Goal: Information Seeking & Learning: Learn about a topic

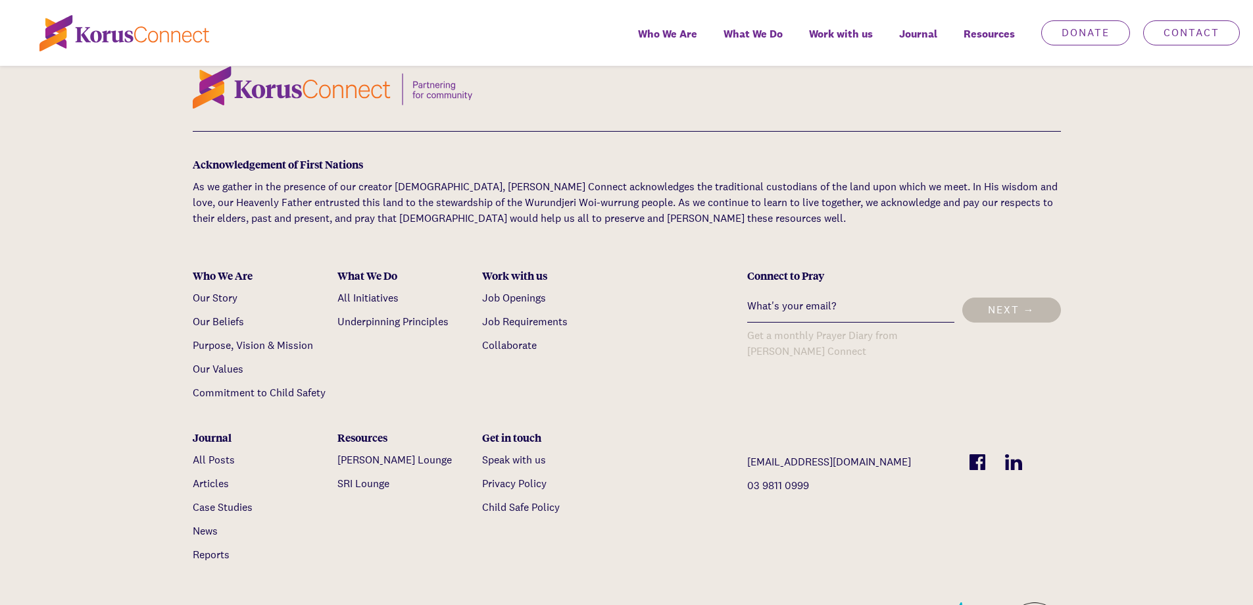
scroll to position [4646, 0]
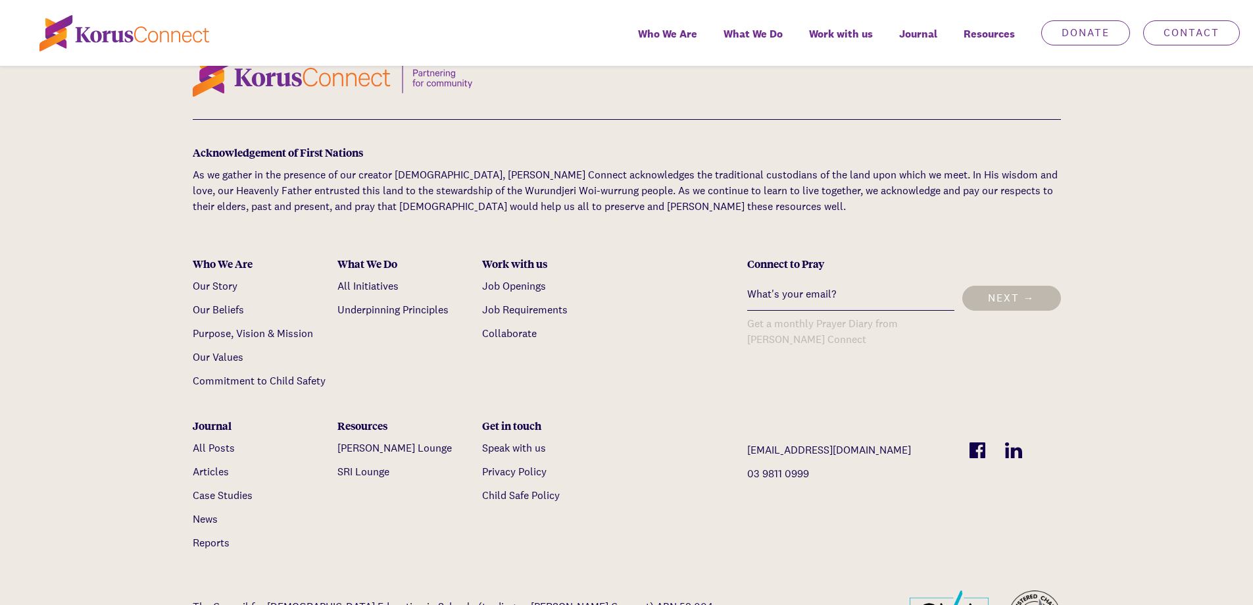
click at [205, 288] on link "Our Story" at bounding box center [215, 286] width 45 height 14
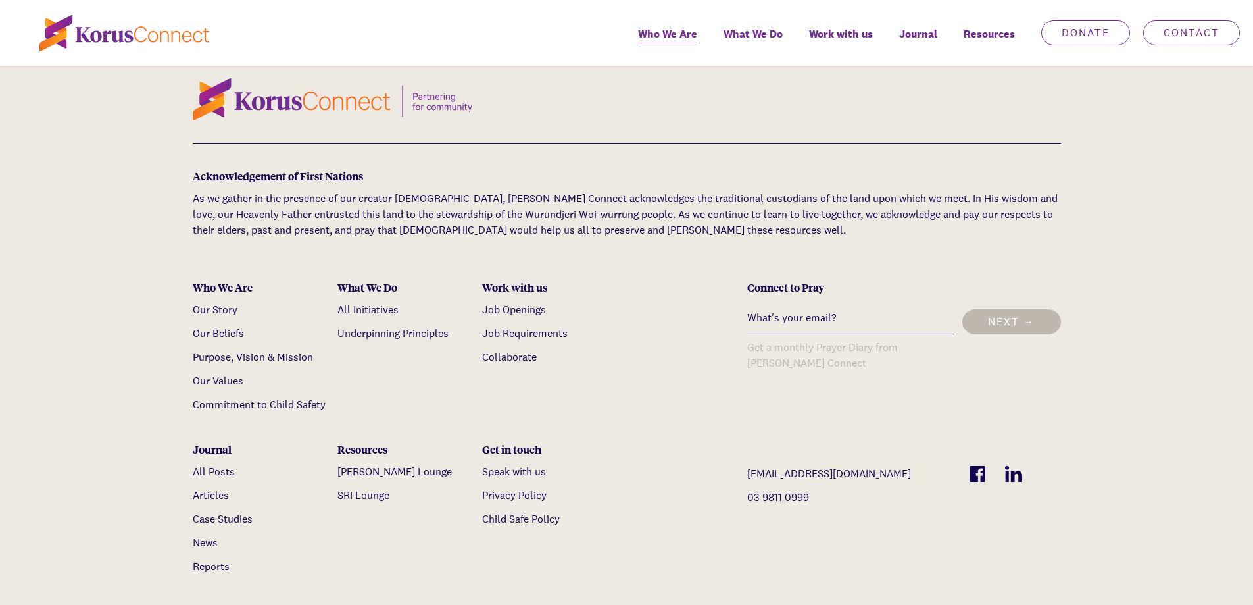
scroll to position [4414, 0]
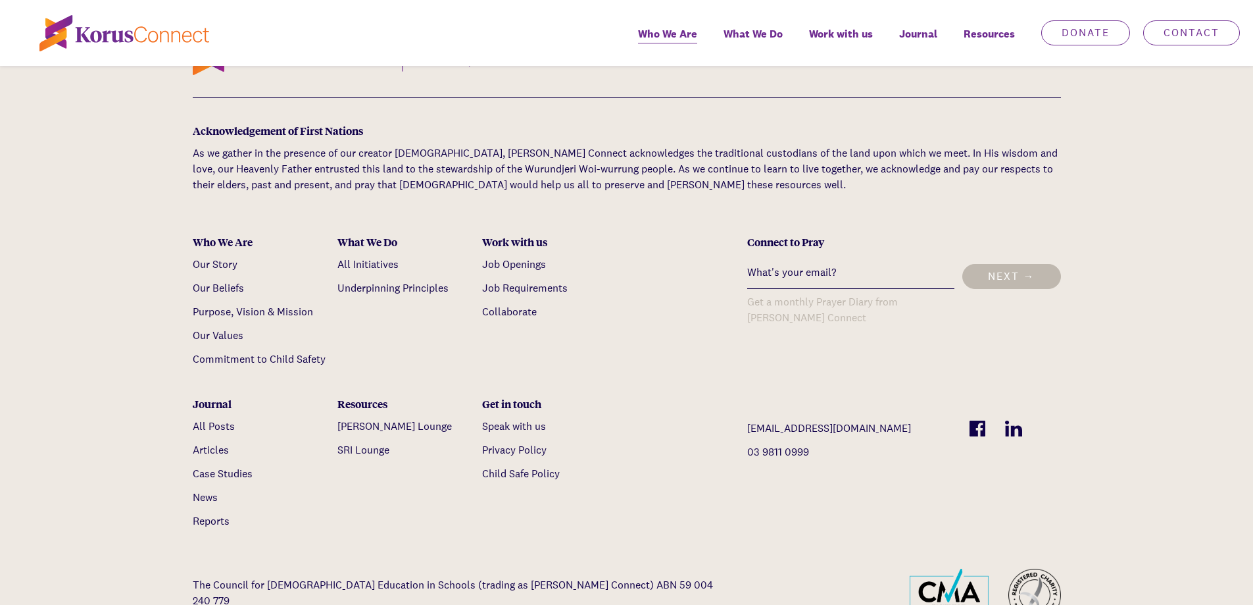
click at [259, 305] on link "Purpose, Vision & Mission" at bounding box center [253, 312] width 120 height 14
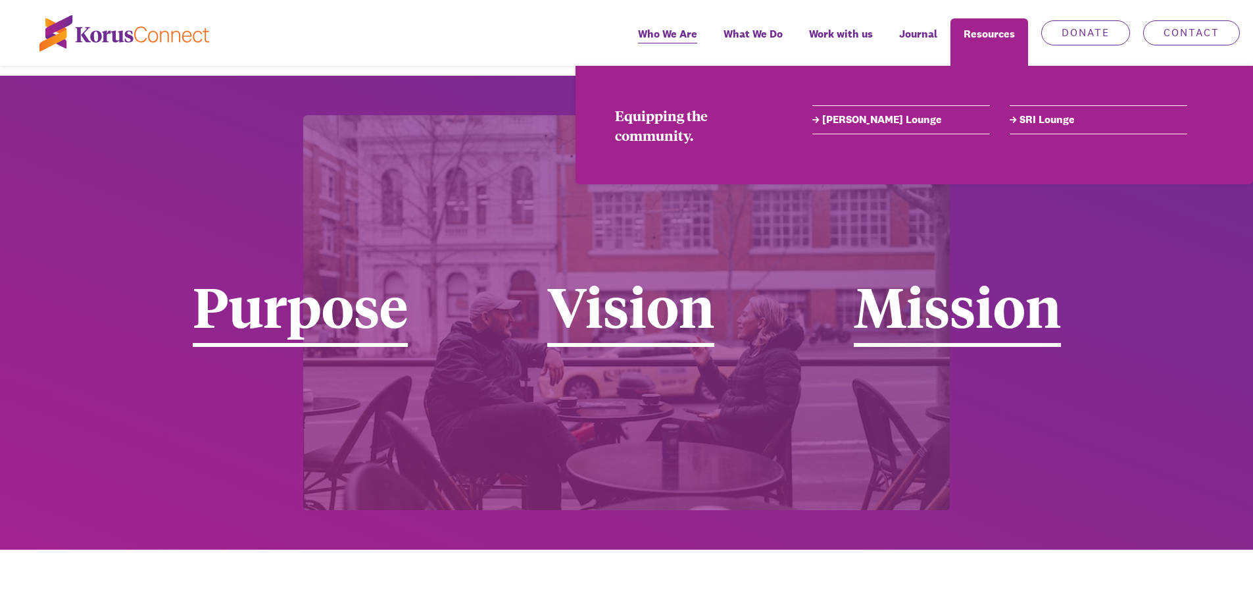
click at [857, 122] on link "[PERSON_NAME] Lounge" at bounding box center [902, 120] width 178 height 16
click at [1050, 123] on link "SRI Lounge" at bounding box center [1099, 120] width 178 height 16
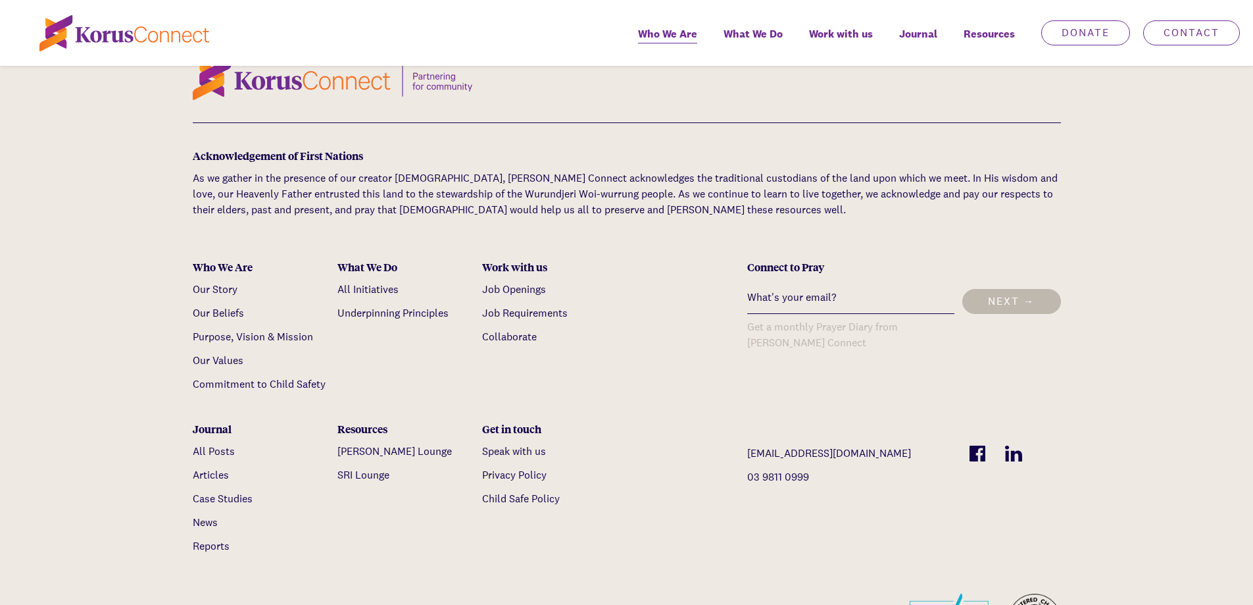
scroll to position [4414, 0]
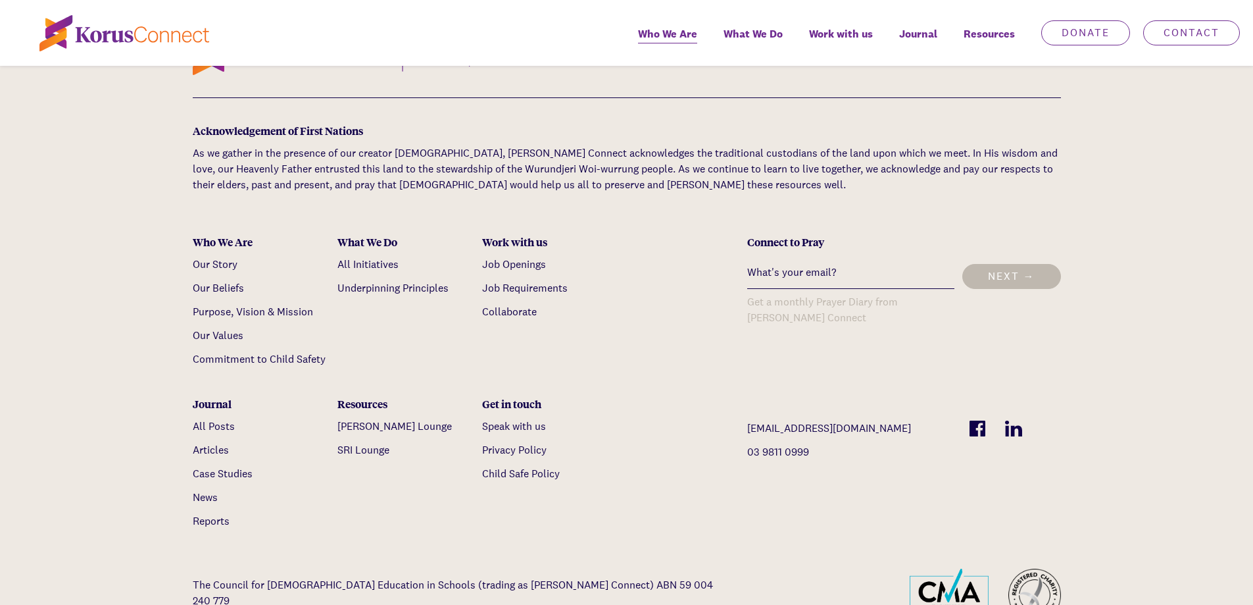
click at [365, 257] on link "All Initiatives" at bounding box center [368, 264] width 61 height 14
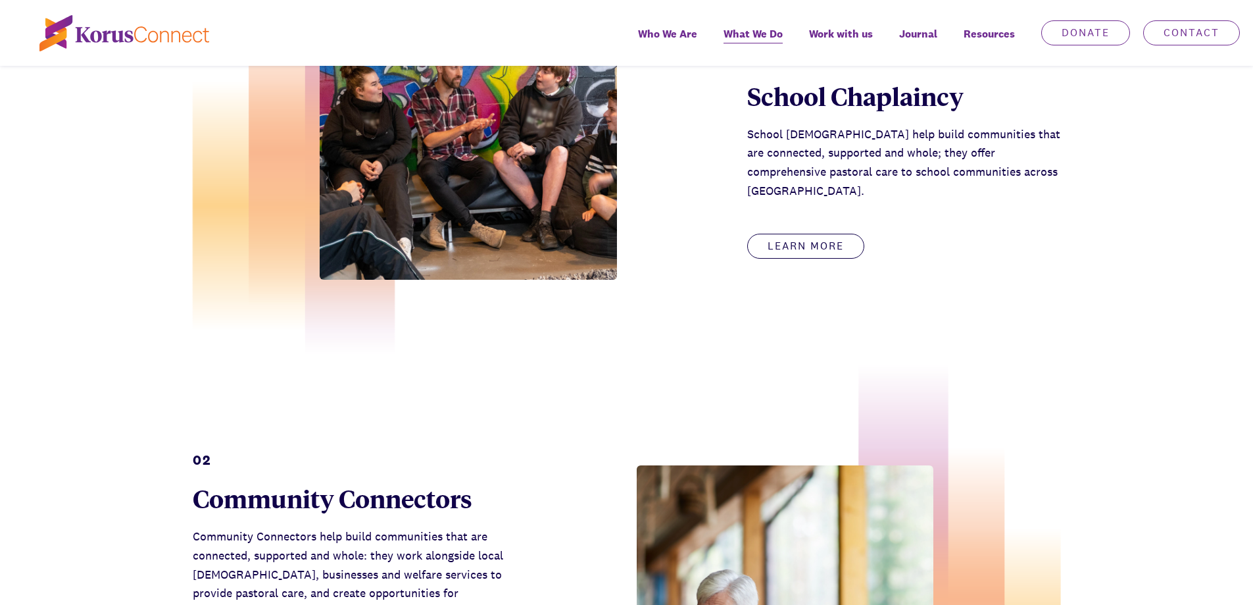
scroll to position [724, 0]
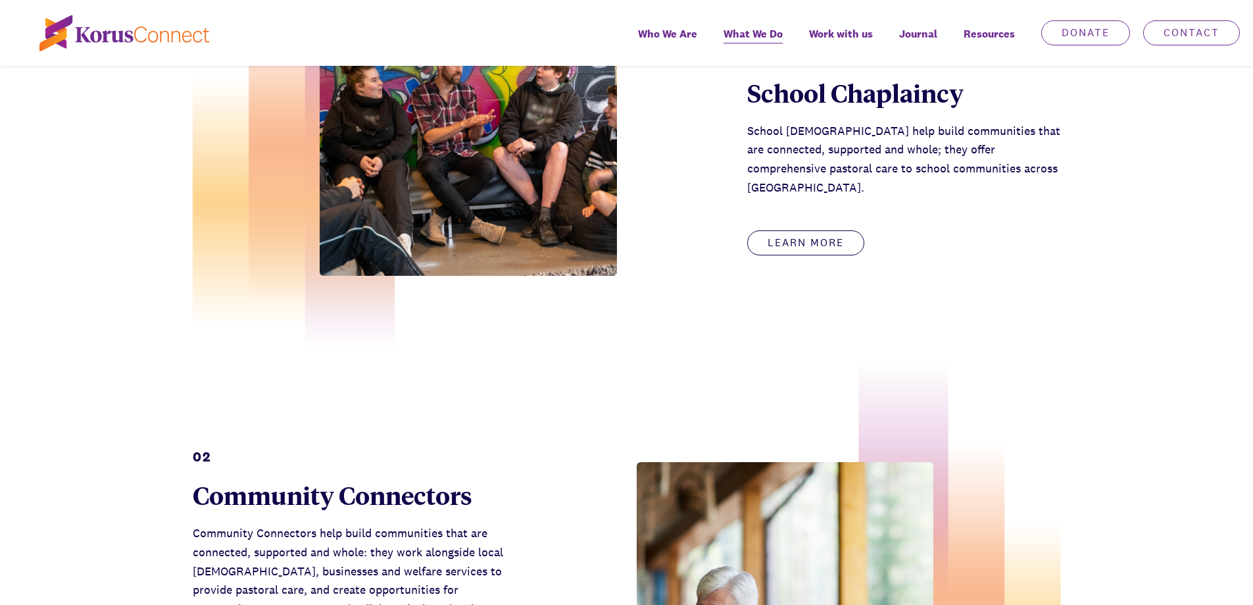
click at [820, 238] on link "Learn more" at bounding box center [805, 242] width 117 height 25
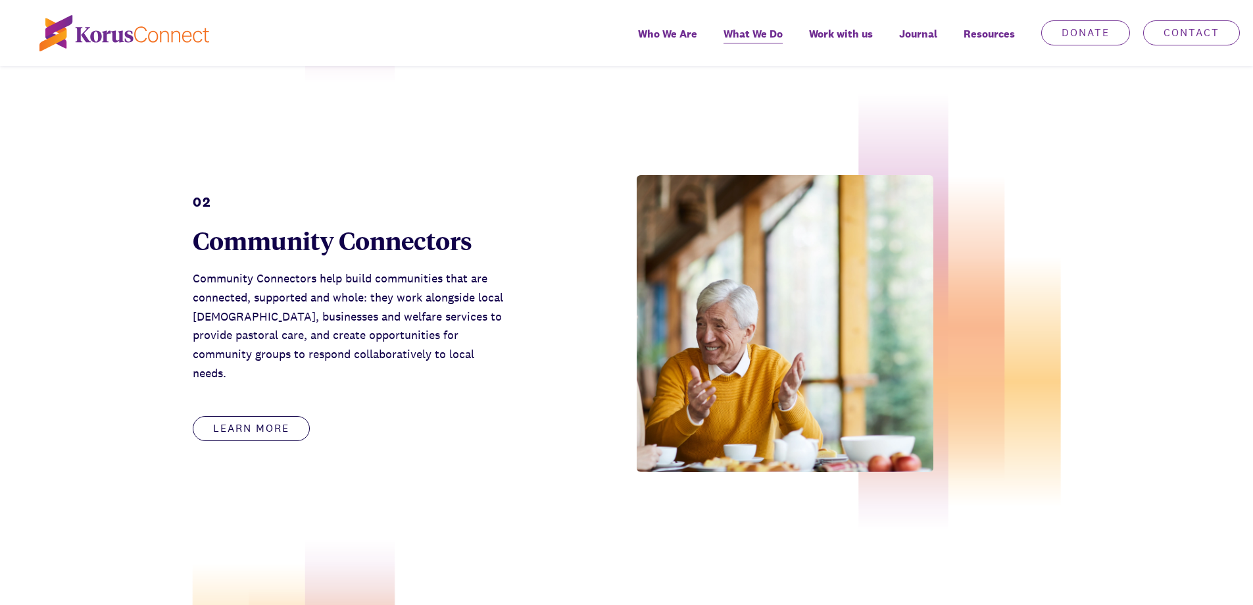
scroll to position [1053, 0]
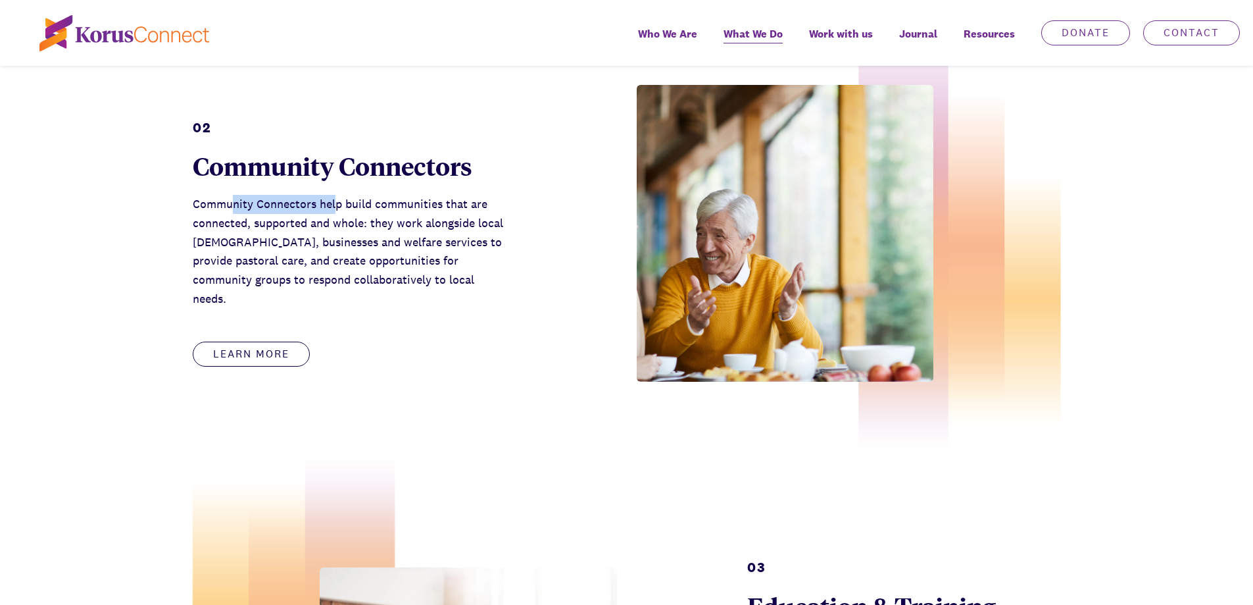
drag, startPoint x: 234, startPoint y: 211, endPoint x: 340, endPoint y: 214, distance: 106.7
click at [340, 214] on p "Community Connectors help build communities that are connected, supported and w…" at bounding box center [349, 252] width 313 height 114
drag, startPoint x: 359, startPoint y: 233, endPoint x: 409, endPoint y: 233, distance: 50.0
click at [409, 233] on p "Community Connectors help build communities that are connected, supported and w…" at bounding box center [349, 252] width 313 height 114
drag, startPoint x: 245, startPoint y: 272, endPoint x: 370, endPoint y: 276, distance: 125.8
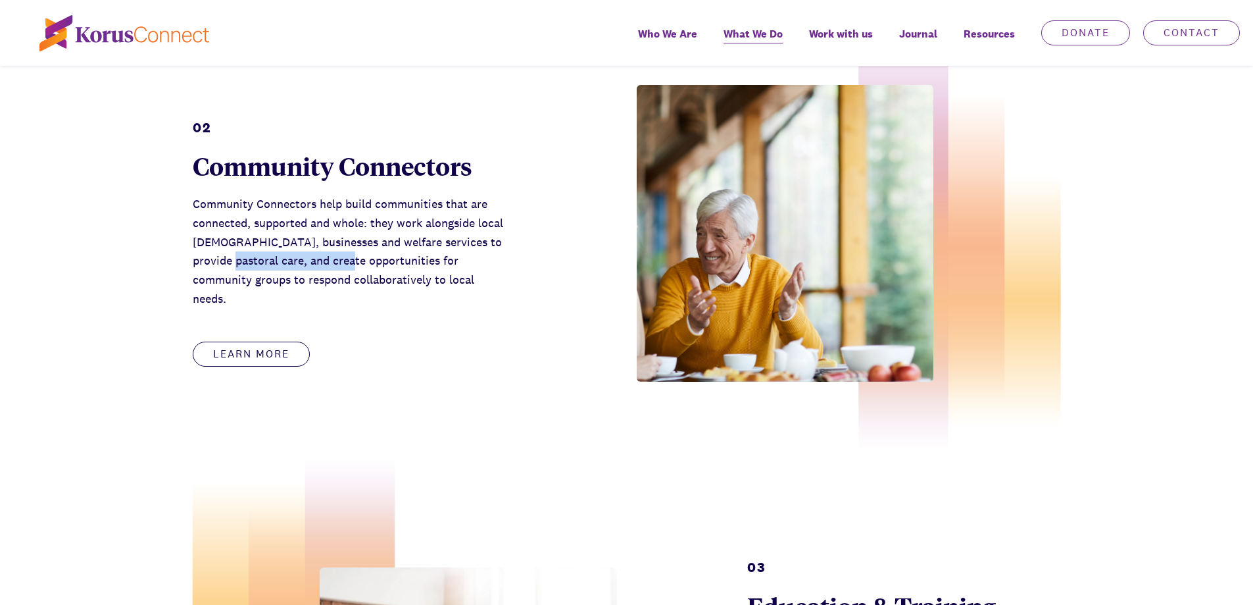
click at [370, 276] on p "Community Connectors help build communities that are connected, supported and w…" at bounding box center [349, 252] width 313 height 114
drag, startPoint x: 266, startPoint y: 292, endPoint x: 338, endPoint y: 291, distance: 72.4
click at [338, 291] on p "Community Connectors help build communities that are connected, supported and w…" at bounding box center [349, 252] width 313 height 114
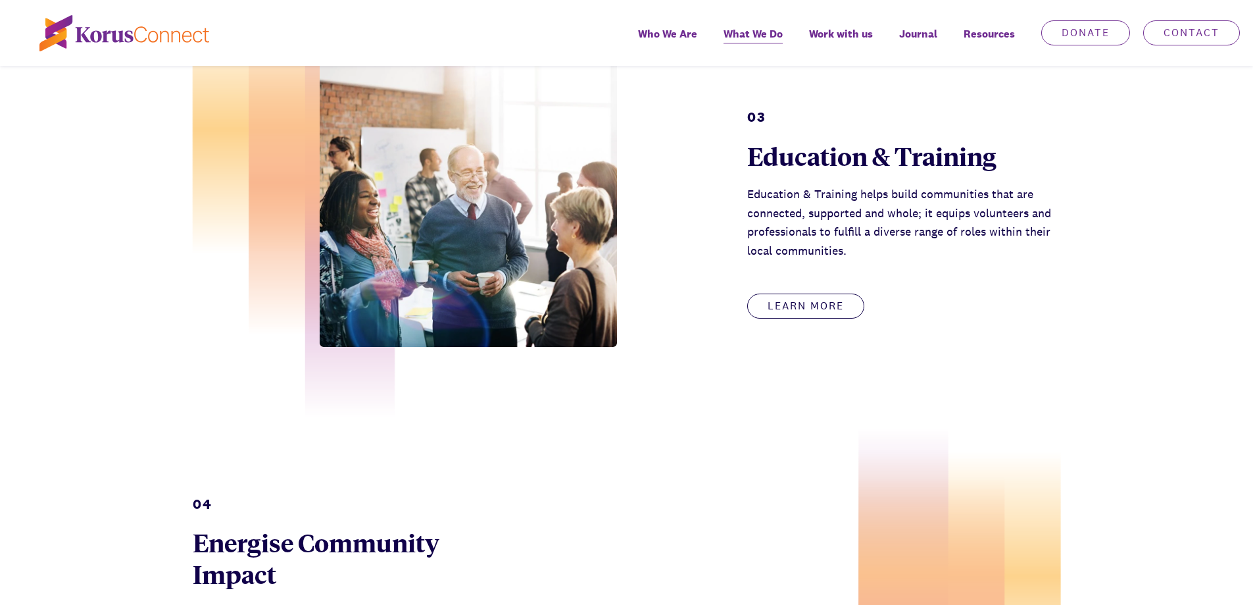
scroll to position [1513, 0]
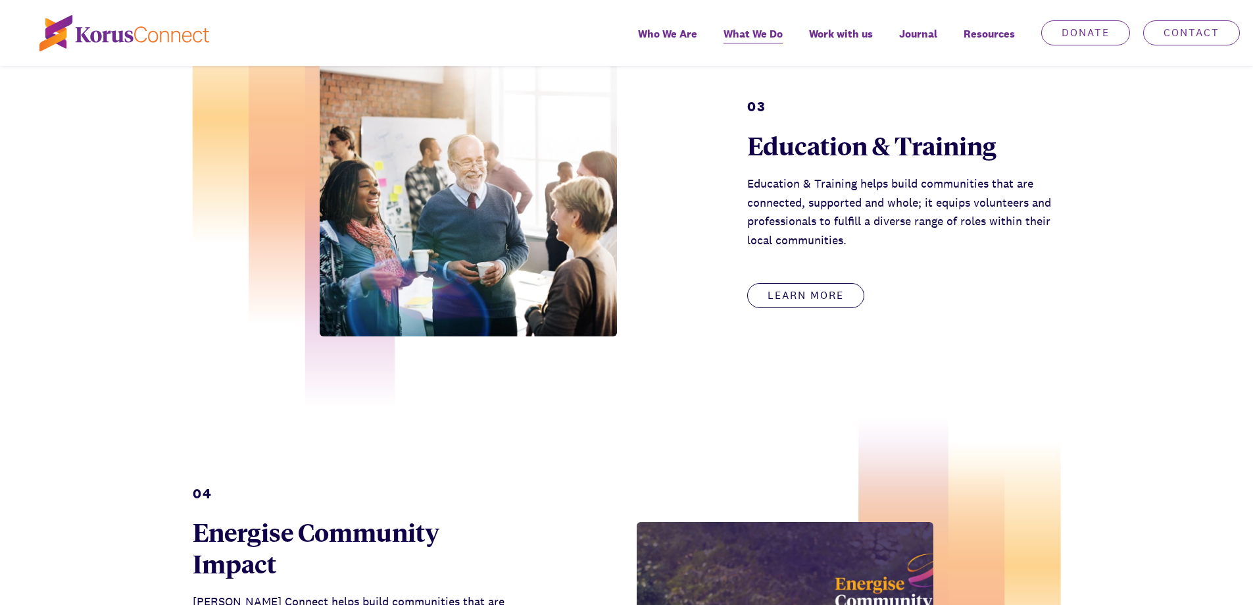
click at [816, 298] on link "Learn more" at bounding box center [805, 295] width 117 height 25
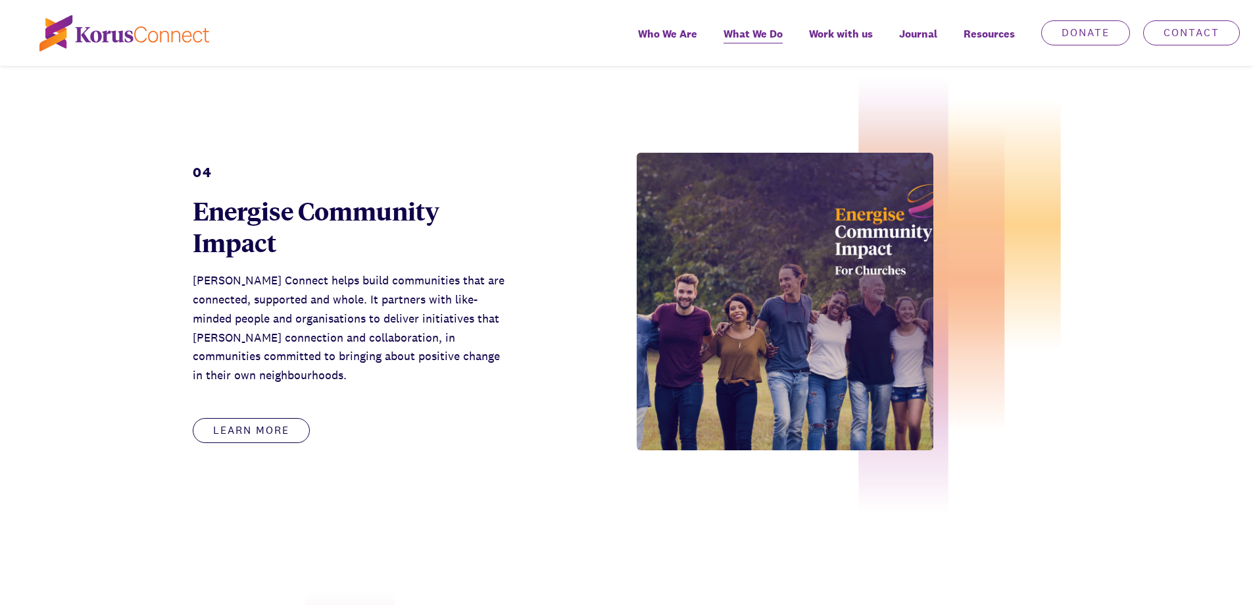
scroll to position [1842, 0]
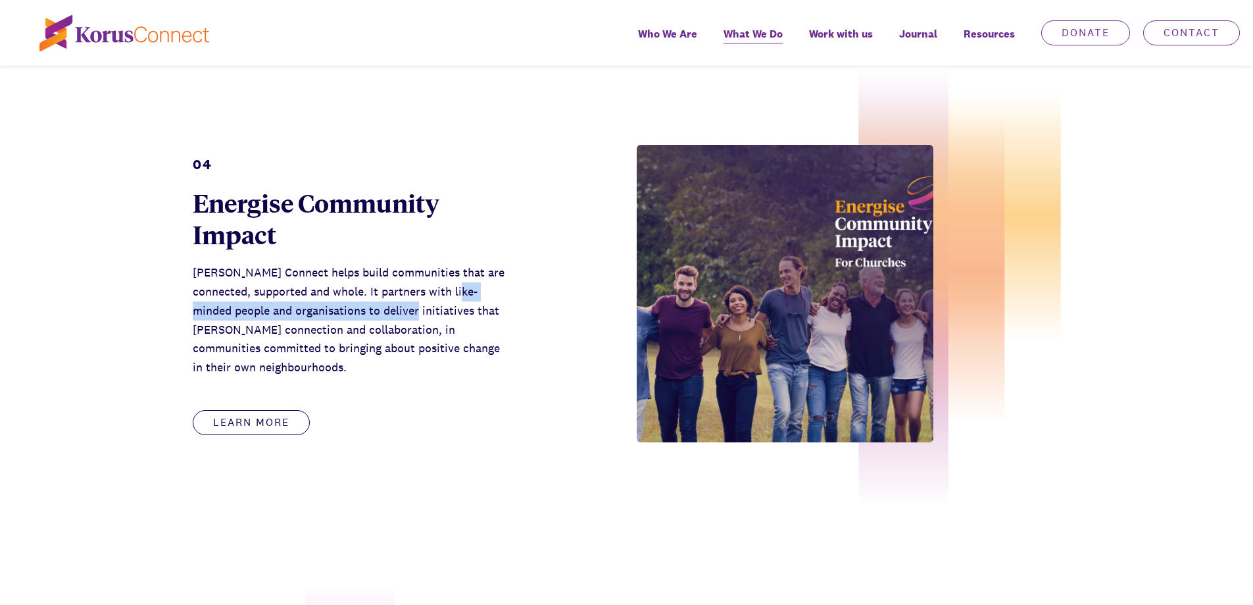
drag, startPoint x: 224, startPoint y: 313, endPoint x: 456, endPoint y: 313, distance: 231.6
click at [456, 313] on p "Korus Connect helps build communities that are connected, supported and whole. …" at bounding box center [349, 320] width 313 height 114
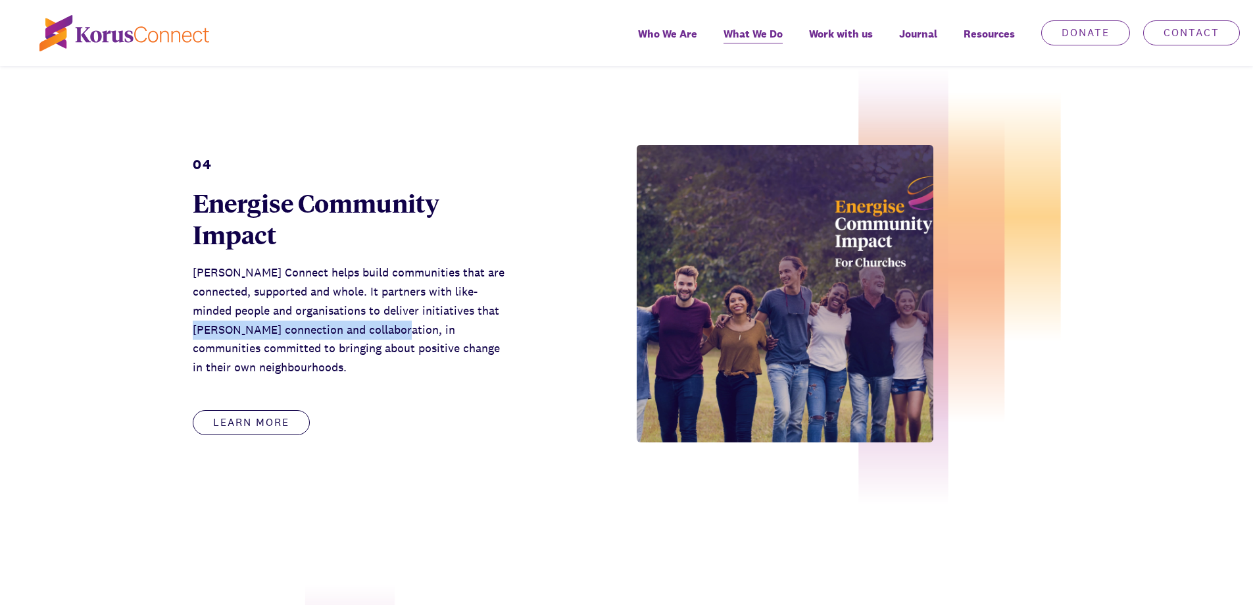
drag, startPoint x: 279, startPoint y: 331, endPoint x: 438, endPoint y: 331, distance: 158.6
click at [438, 331] on p "Korus Connect helps build communities that are connected, supported and whole. …" at bounding box center [349, 320] width 313 height 114
drag, startPoint x: 239, startPoint y: 345, endPoint x: 429, endPoint y: 347, distance: 189.5
click at [429, 347] on p "Korus Connect helps build communities that are connected, supported and whole. …" at bounding box center [349, 320] width 313 height 114
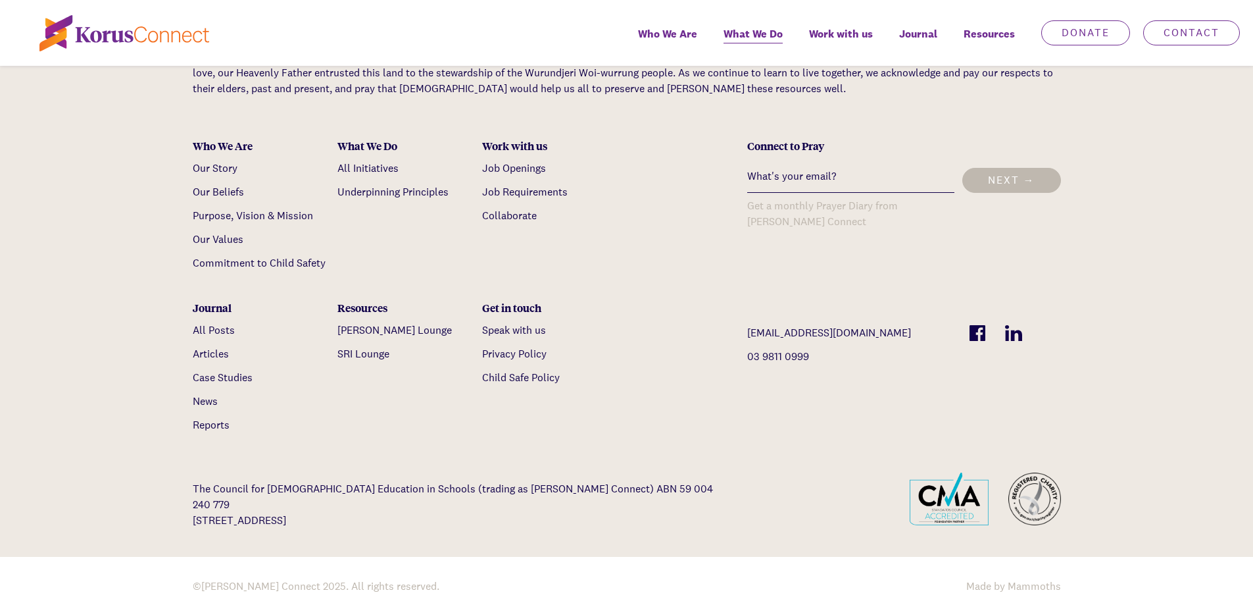
scroll to position [3488, 0]
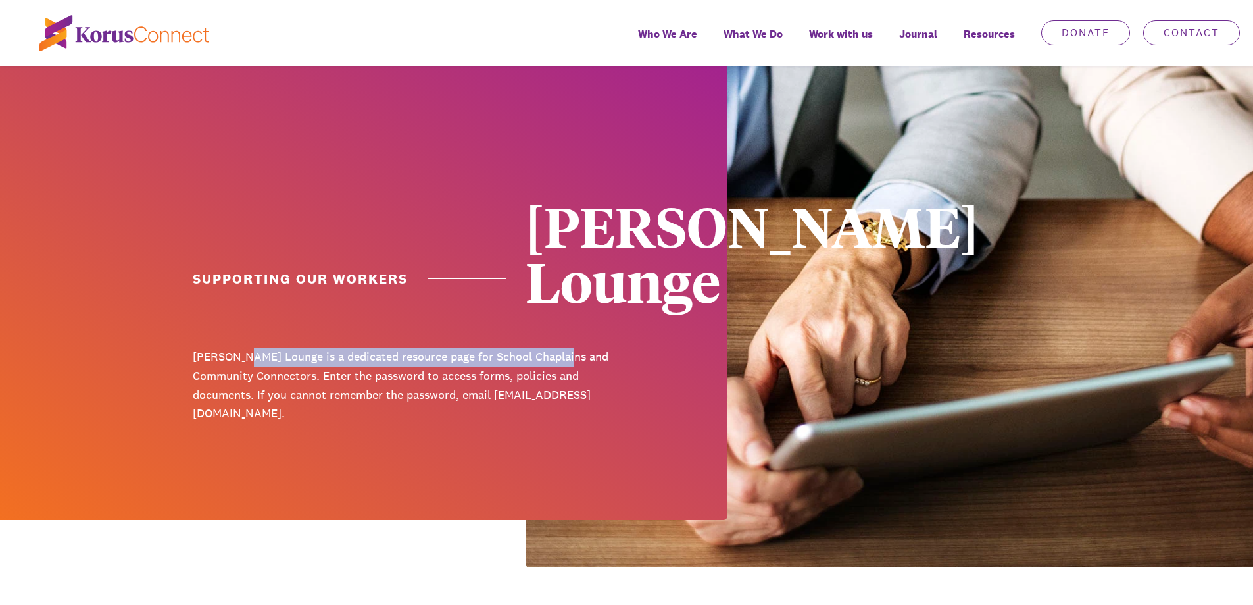
drag, startPoint x: 243, startPoint y: 301, endPoint x: 559, endPoint y: 301, distance: 315.8
click at [559, 347] on p "Korus Lounge is a dedicated resource page for School Chaplains and Community Co…" at bounding box center [405, 385] width 424 height 76
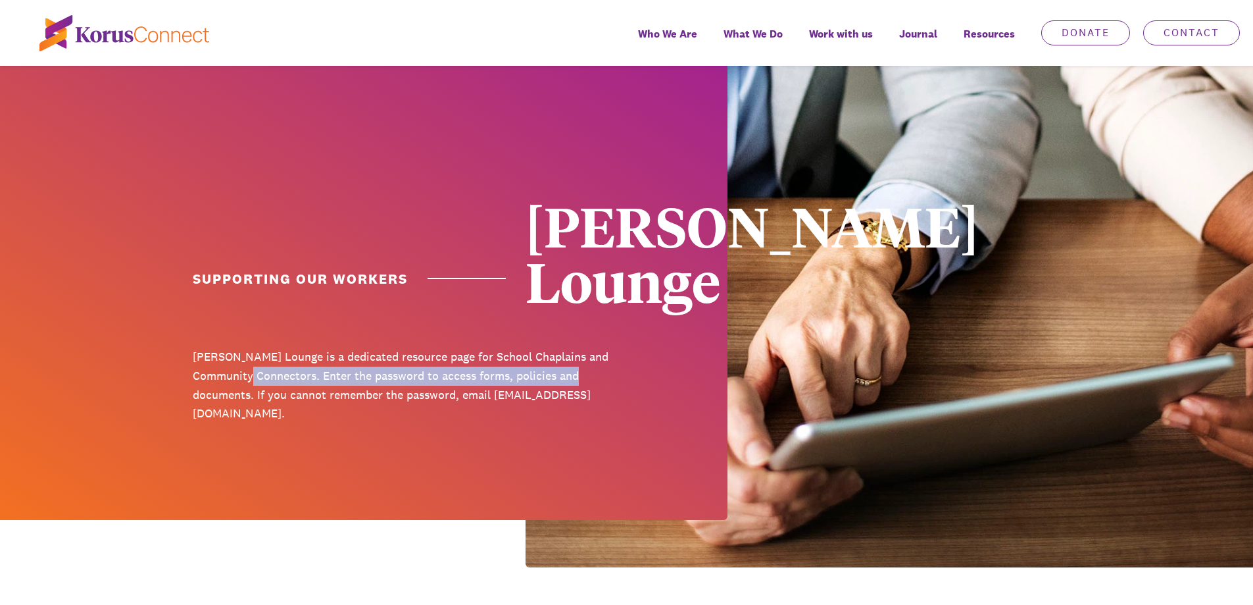
drag, startPoint x: 239, startPoint y: 324, endPoint x: 566, endPoint y: 314, distance: 326.5
click at [566, 347] on p "Korus Lounge is a dedicated resource page for School Chaplains and Community Co…" at bounding box center [405, 385] width 424 height 76
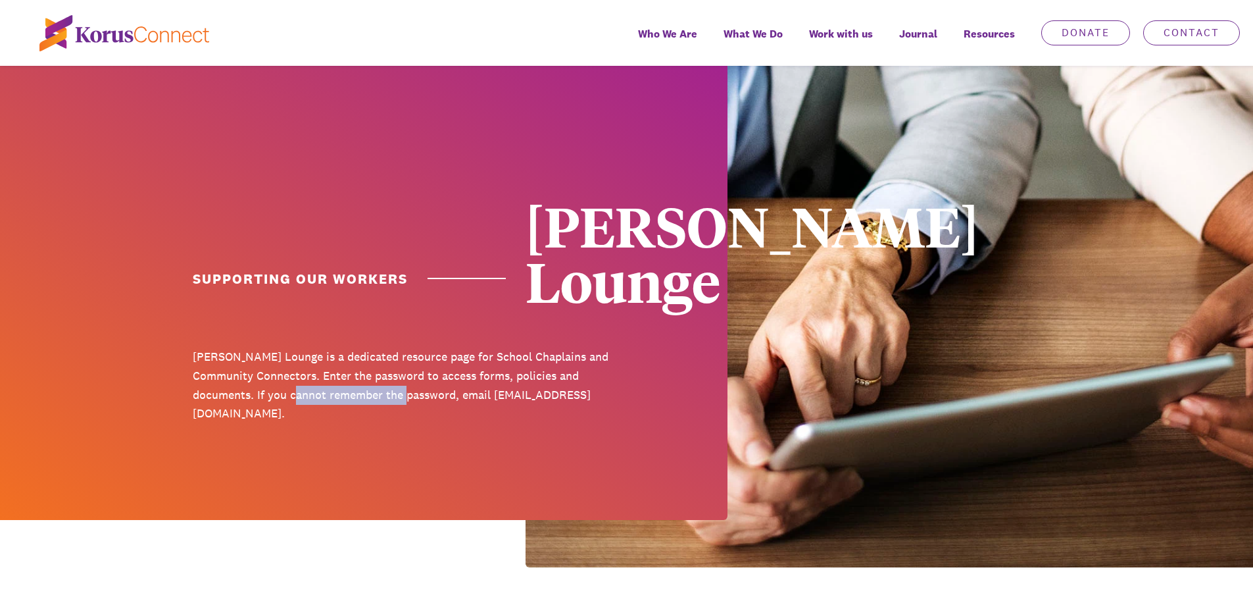
drag, startPoint x: 241, startPoint y: 339, endPoint x: 358, endPoint y: 338, distance: 116.5
click at [358, 347] on p "Korus Lounge is a dedicated resource page for School Chaplains and Community Co…" at bounding box center [405, 385] width 424 height 76
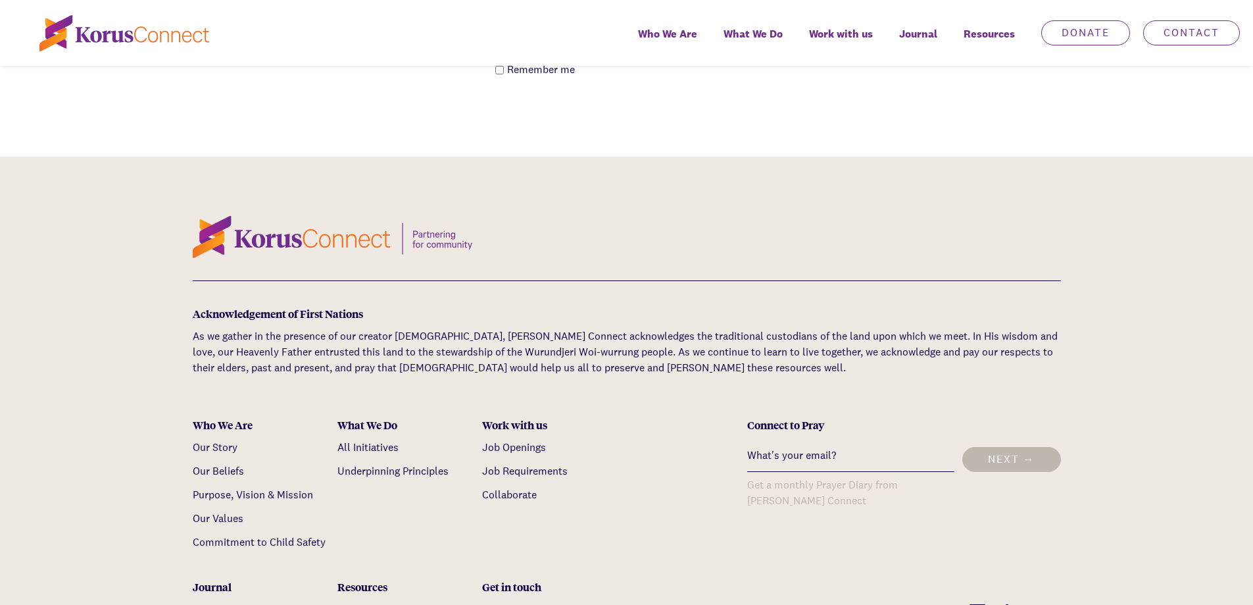
scroll to position [724, 0]
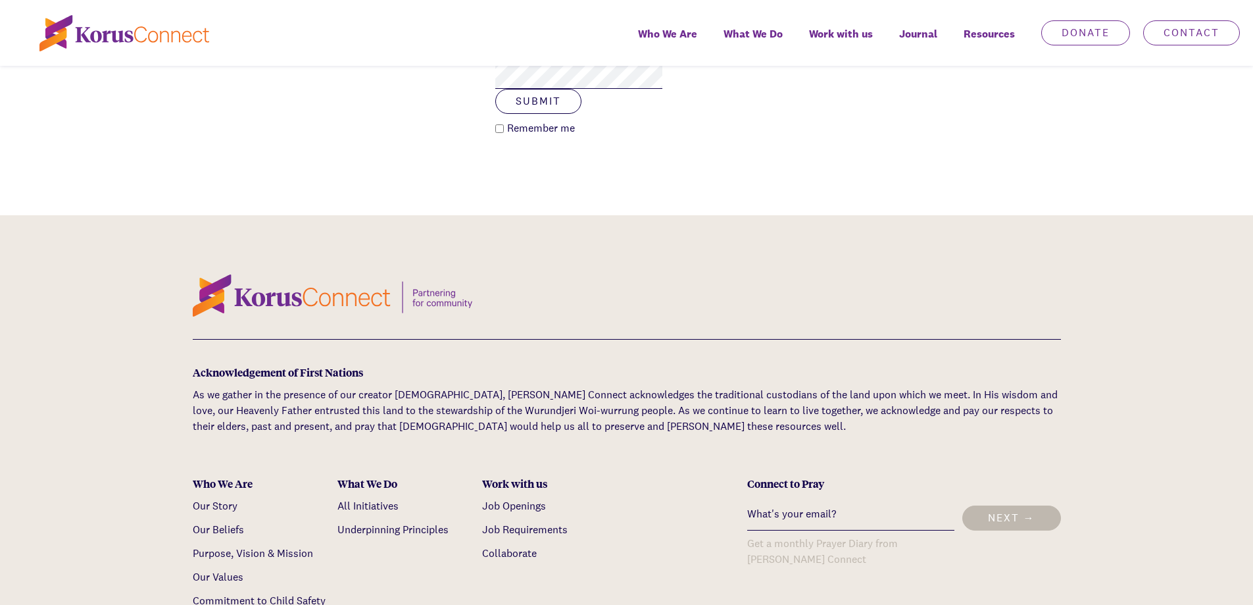
scroll to position [526, 0]
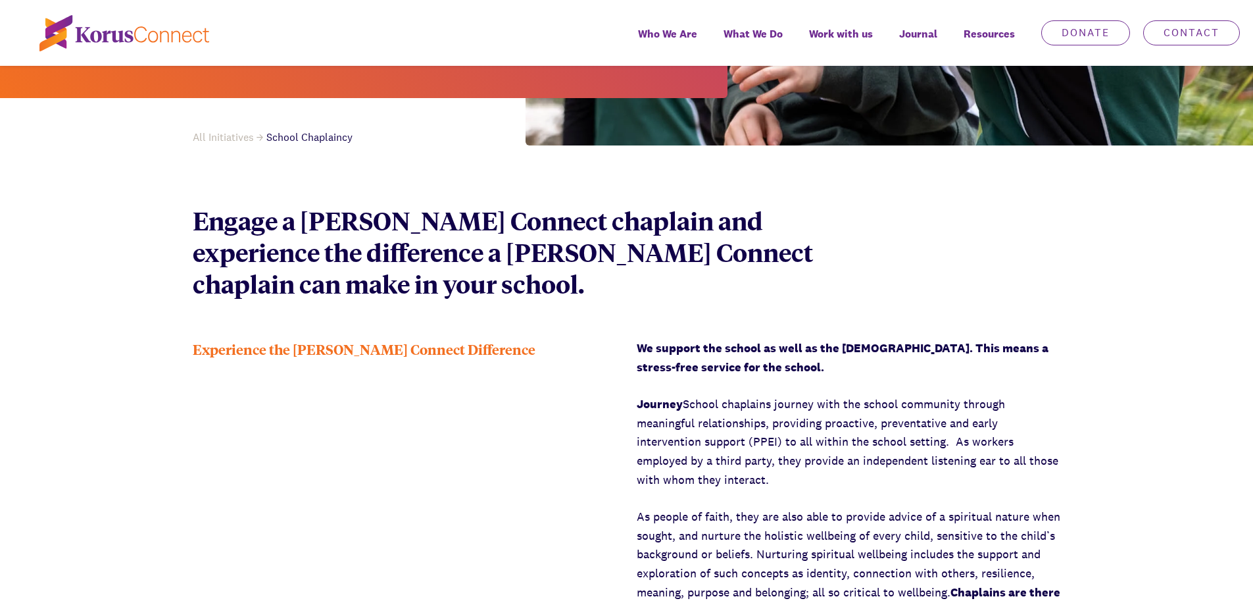
scroll to position [724, 0]
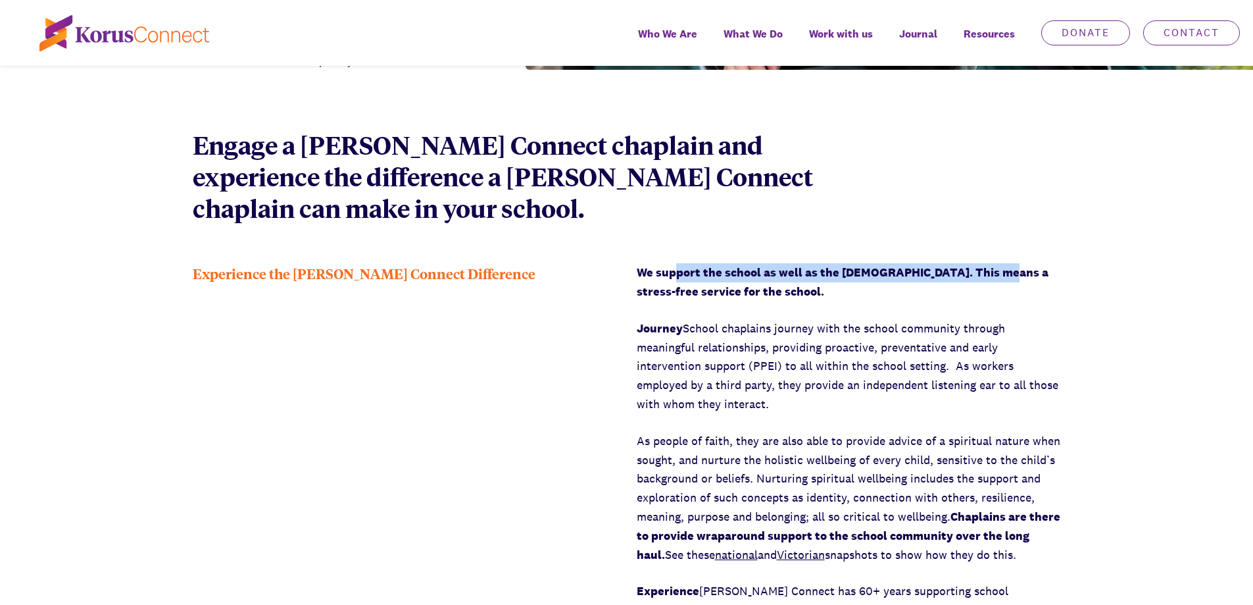
drag, startPoint x: 675, startPoint y: 274, endPoint x: 990, endPoint y: 273, distance: 315.2
click at [990, 273] on strong "We support the school as well as the chaplain. This means a stress-free service…" at bounding box center [843, 281] width 412 height 34
drag, startPoint x: 666, startPoint y: 297, endPoint x: 707, endPoint y: 297, distance: 40.8
click at [707, 297] on strong "We support the school as well as the chaplain. This means a stress-free service…" at bounding box center [843, 281] width 412 height 34
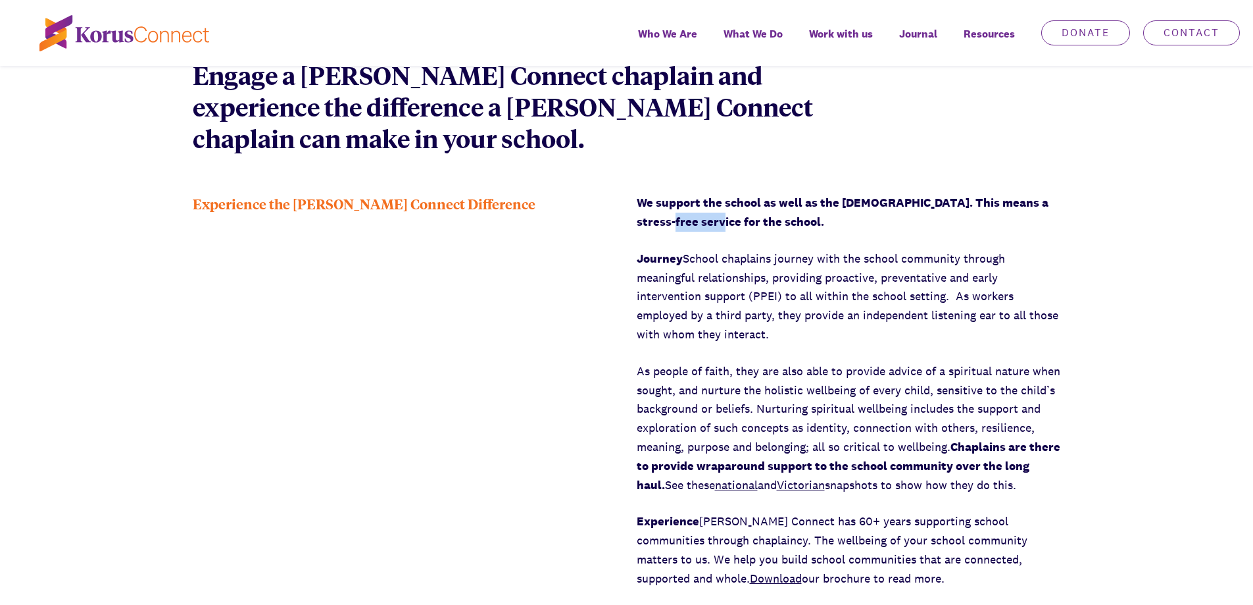
scroll to position [921, 0]
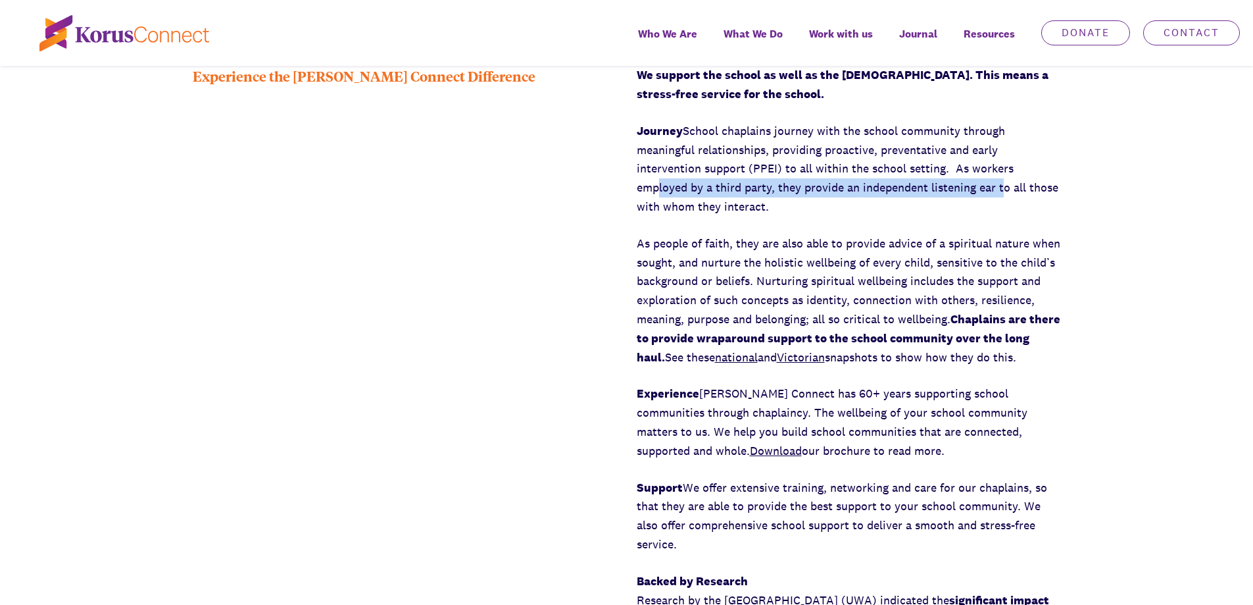
drag, startPoint x: 661, startPoint y: 188, endPoint x: 1003, endPoint y: 189, distance: 342.8
click at [1003, 189] on p "Journey School chaplains journey with the school community through meaningful r…" at bounding box center [849, 169] width 424 height 95
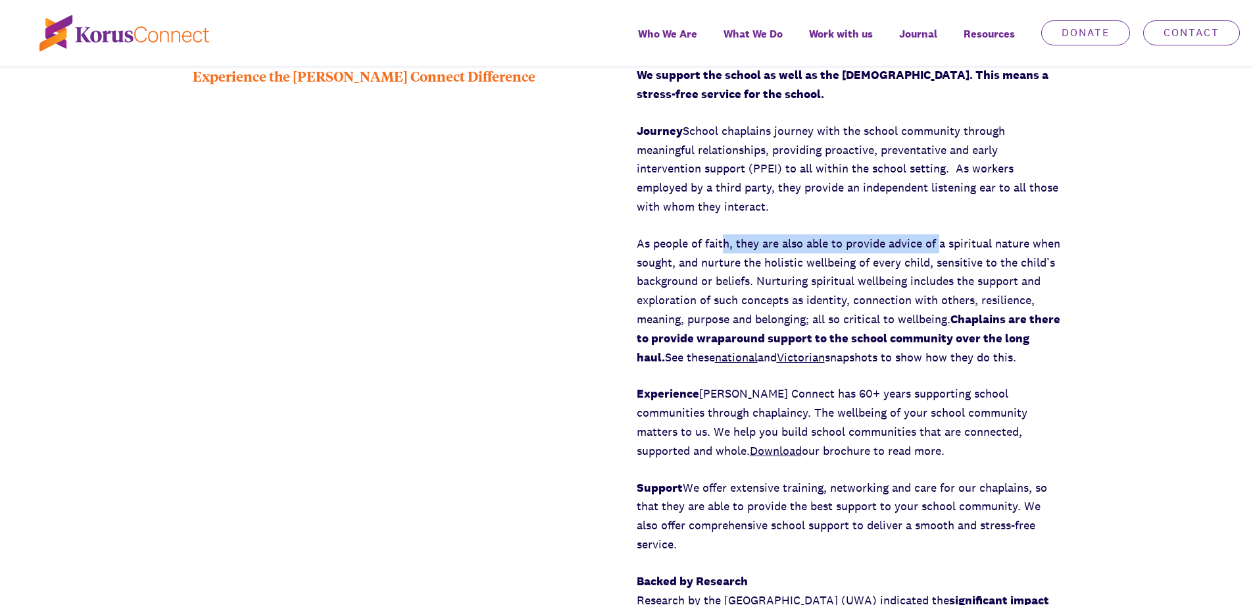
drag, startPoint x: 726, startPoint y: 247, endPoint x: 938, endPoint y: 240, distance: 212.6
click at [938, 240] on p "As people of faith, they are also able to provide advice of a spiritual nature …" at bounding box center [849, 300] width 424 height 133
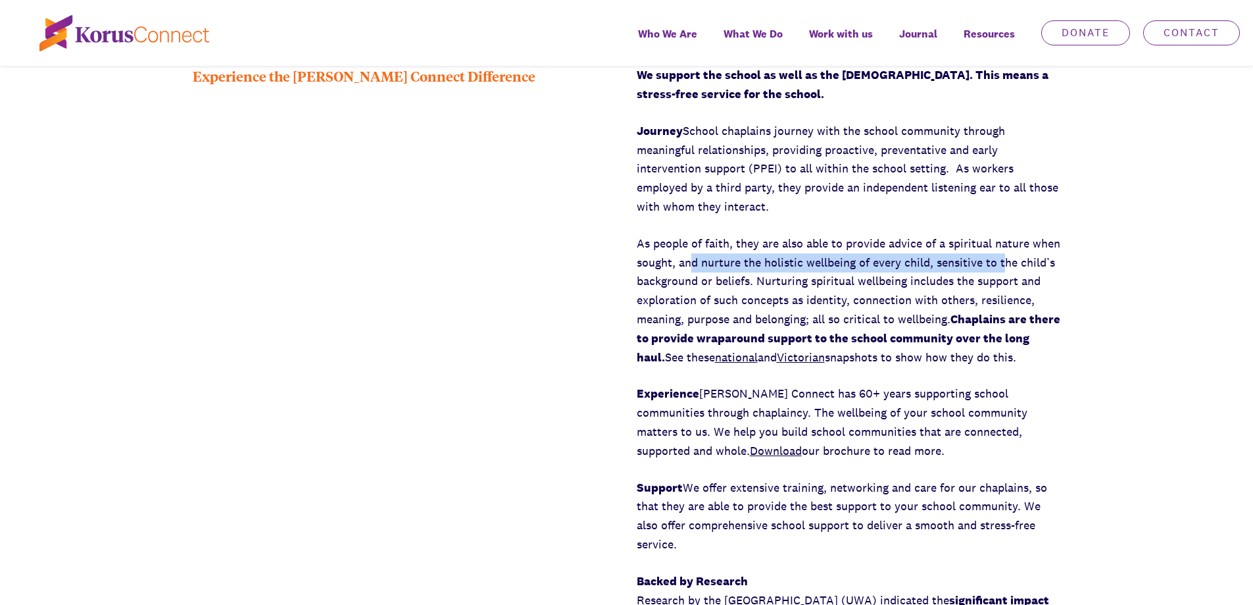
drag, startPoint x: 694, startPoint y: 264, endPoint x: 1009, endPoint y: 263, distance: 315.2
click at [1009, 263] on p "As people of faith, they are also able to provide advice of a spiritual nature …" at bounding box center [849, 300] width 424 height 133
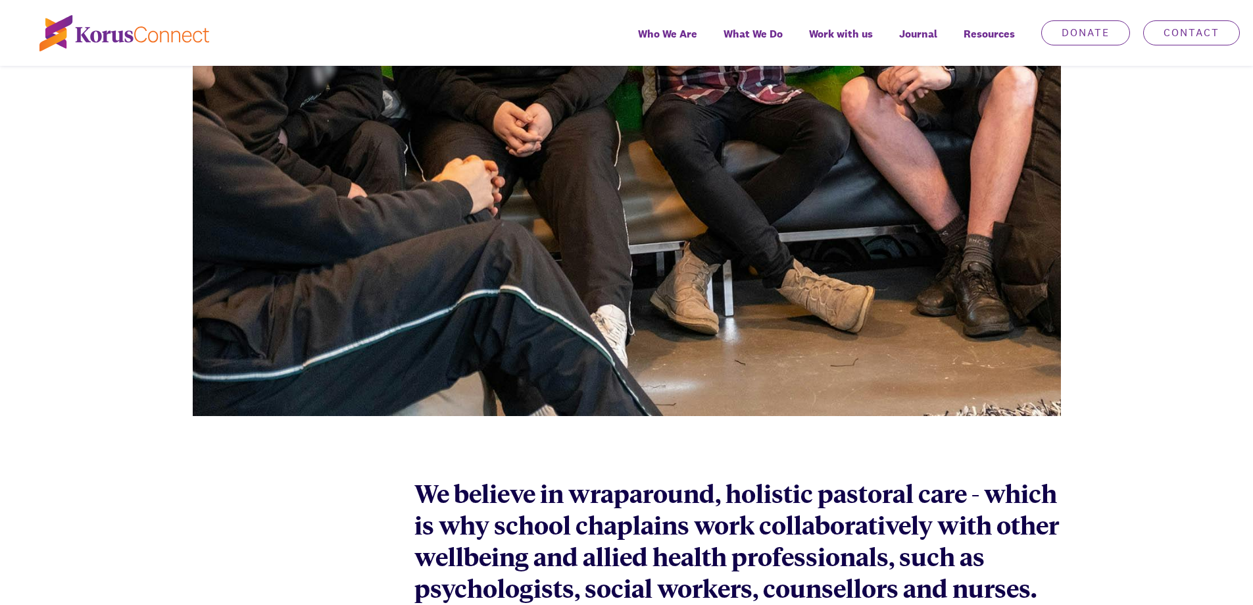
scroll to position [2632, 0]
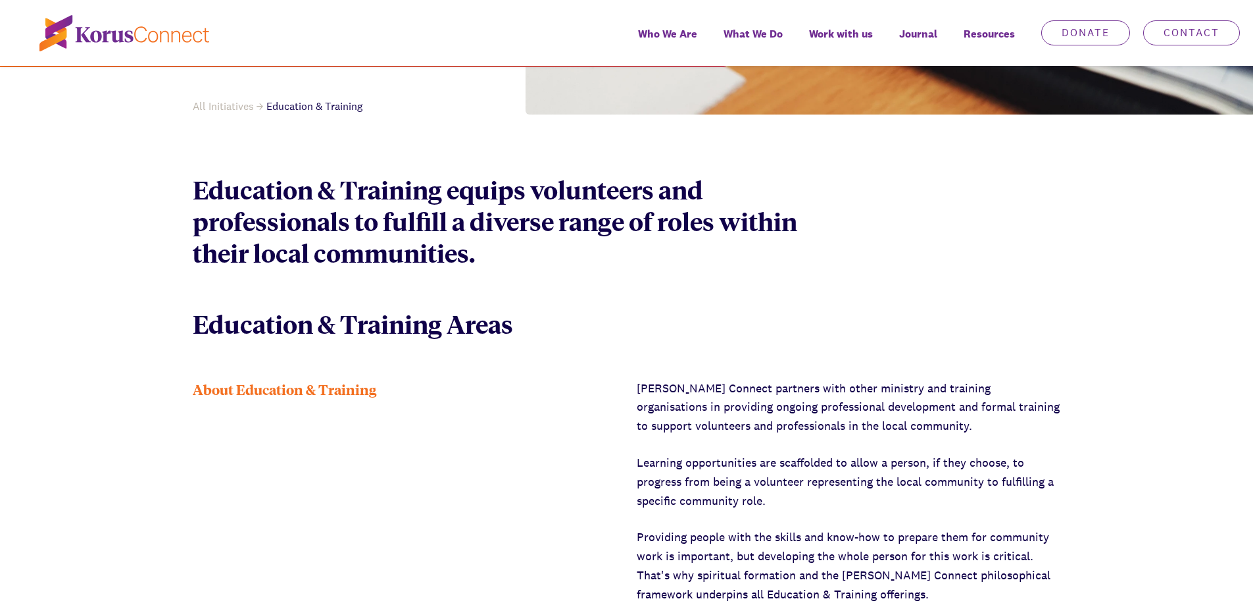
scroll to position [526, 0]
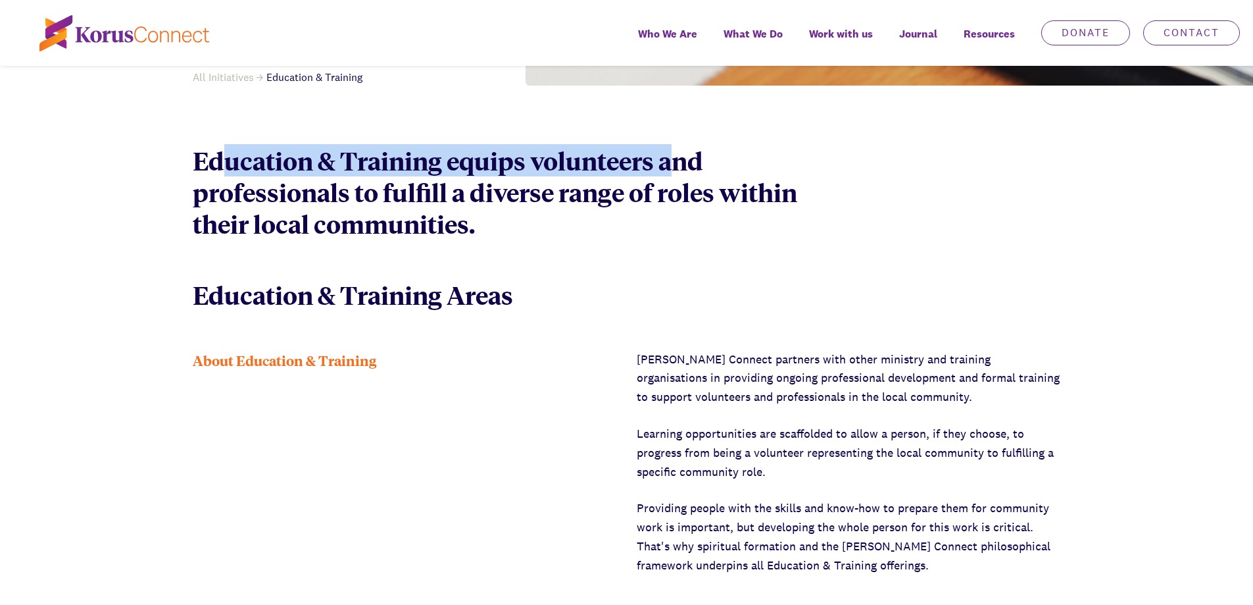
drag, startPoint x: 227, startPoint y: 166, endPoint x: 678, endPoint y: 158, distance: 451.4
click at [678, 158] on p "Education & Training equips volunteers and professionals to fulfill a diverse r…" at bounding box center [516, 192] width 647 height 95
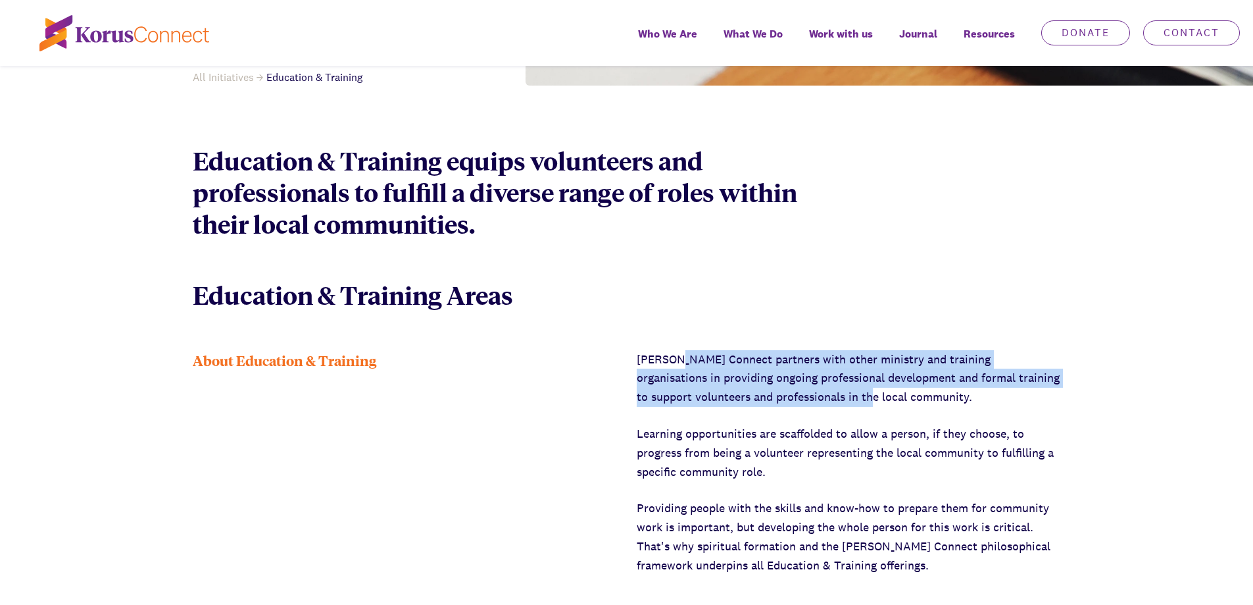
drag, startPoint x: 674, startPoint y: 360, endPoint x: 852, endPoint y: 405, distance: 183.2
click at [852, 405] on p "Korus Connect partners with other ministry and training organisations in provid…" at bounding box center [849, 378] width 424 height 57
click at [737, 371] on p "Korus Connect partners with other ministry and training organisations in provid…" at bounding box center [849, 378] width 424 height 57
click at [718, 355] on p "Korus Connect partners with other ministry and training organisations in provid…" at bounding box center [849, 378] width 424 height 57
drag, startPoint x: 718, startPoint y: 360, endPoint x: 851, endPoint y: 396, distance: 138.4
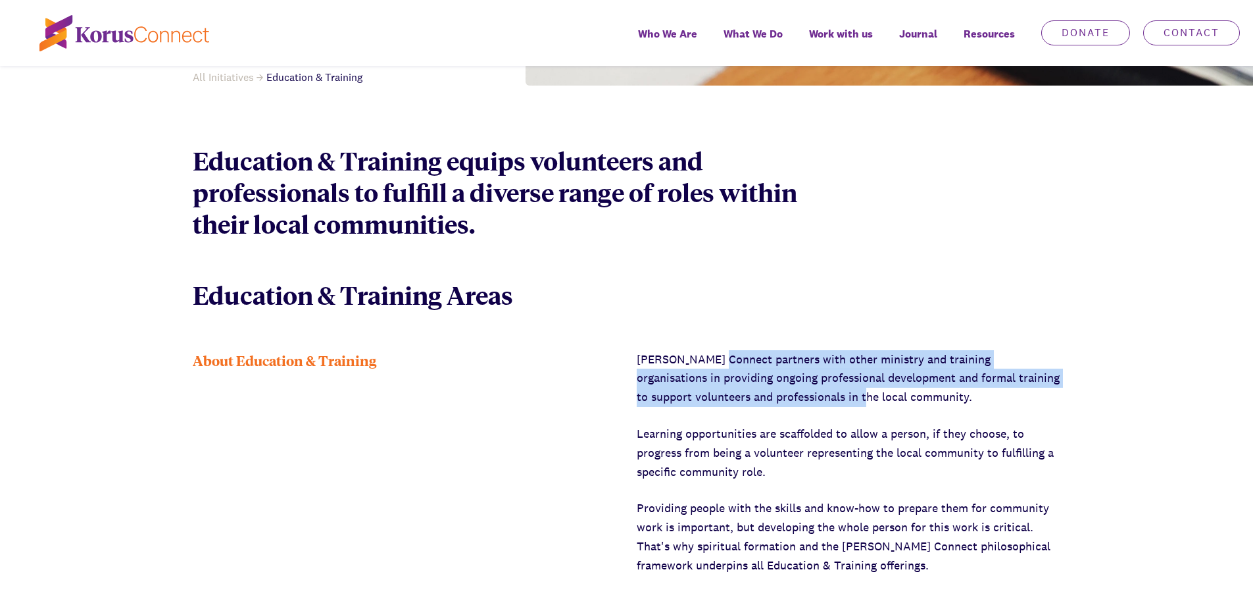
click at [851, 396] on p "Korus Connect partners with other ministry and training organisations in provid…" at bounding box center [849, 378] width 424 height 57
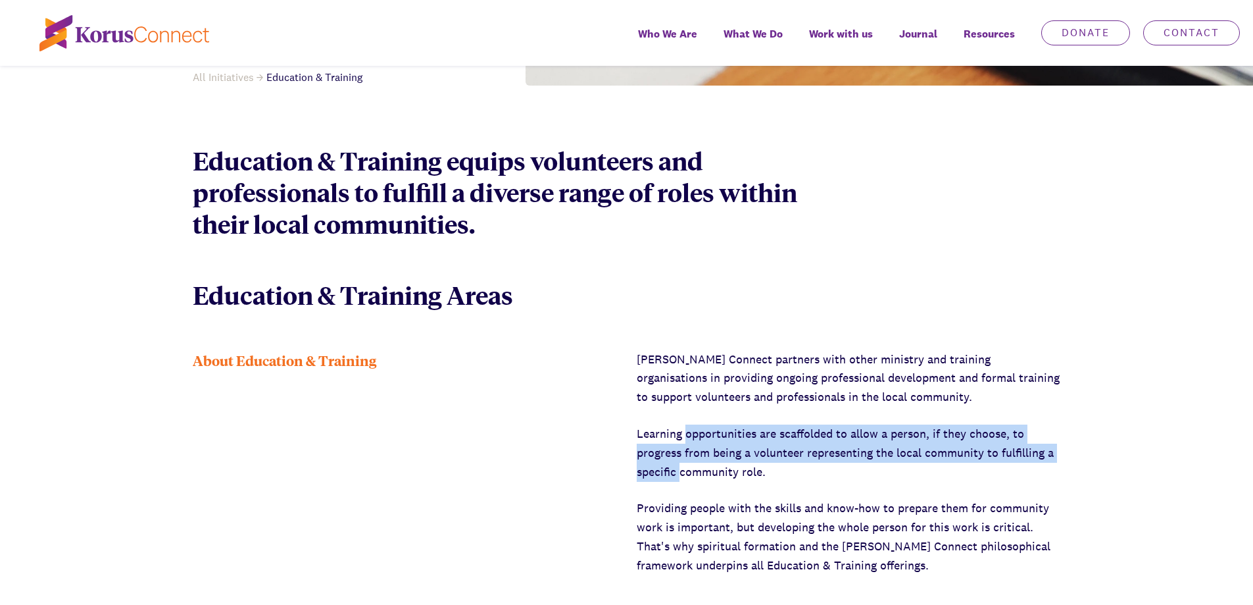
drag, startPoint x: 684, startPoint y: 435, endPoint x: 680, endPoint y: 472, distance: 37.8
click at [680, 472] on p "Learning opportunities are scaffolded to allow a person, if they choose, to pro…" at bounding box center [849, 452] width 424 height 57
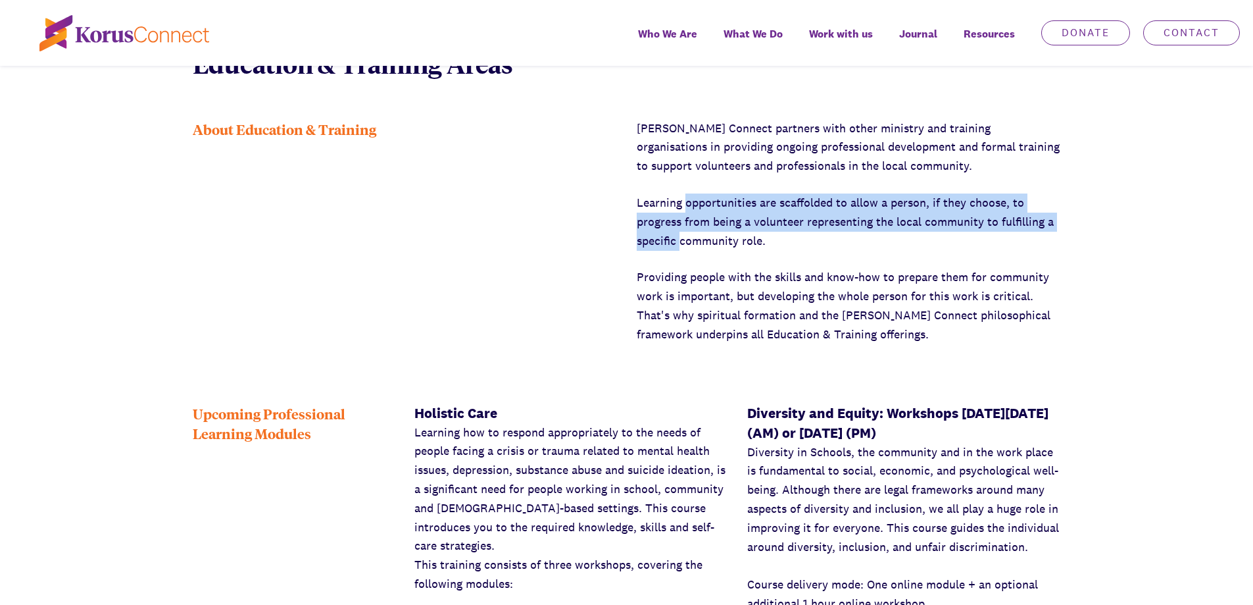
scroll to position [790, 0]
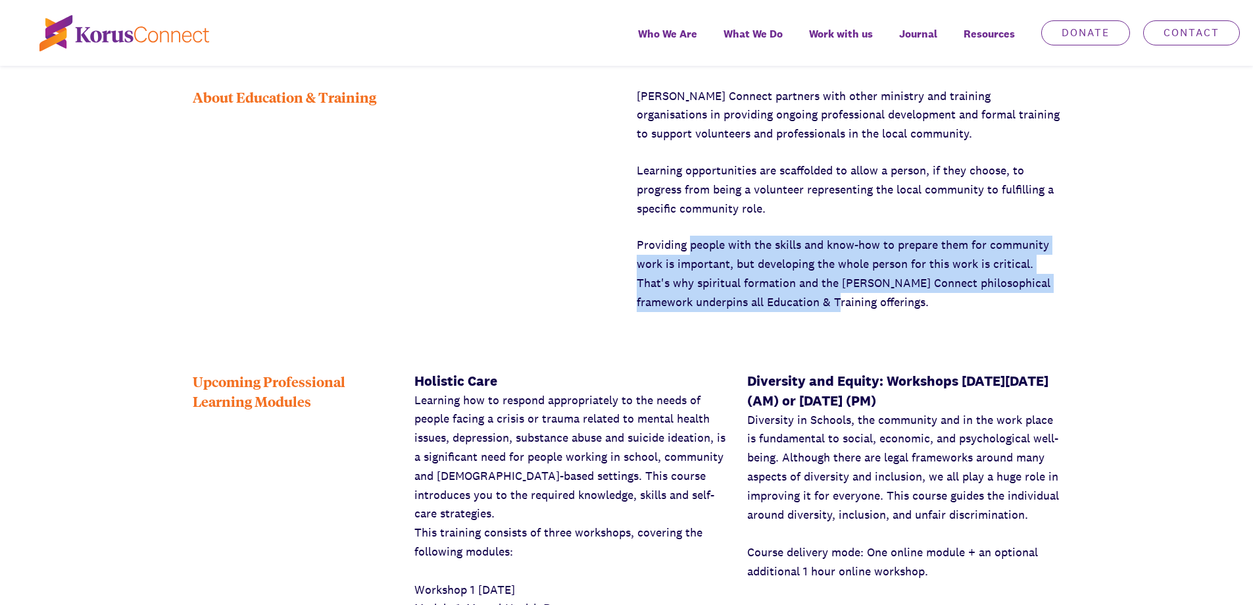
drag, startPoint x: 691, startPoint y: 243, endPoint x: 823, endPoint y: 306, distance: 146.6
click at [823, 306] on p "Providing people with the skills and know-how to prepare them for community wor…" at bounding box center [849, 274] width 424 height 76
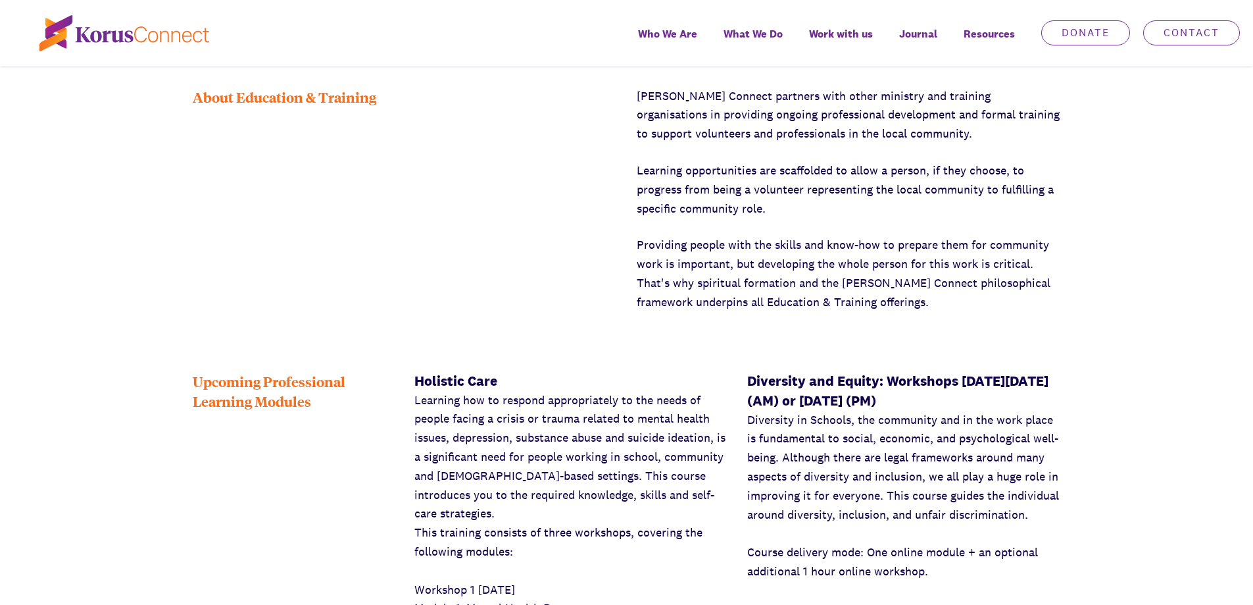
click at [613, 231] on div "About Education & Training" at bounding box center [405, 199] width 424 height 225
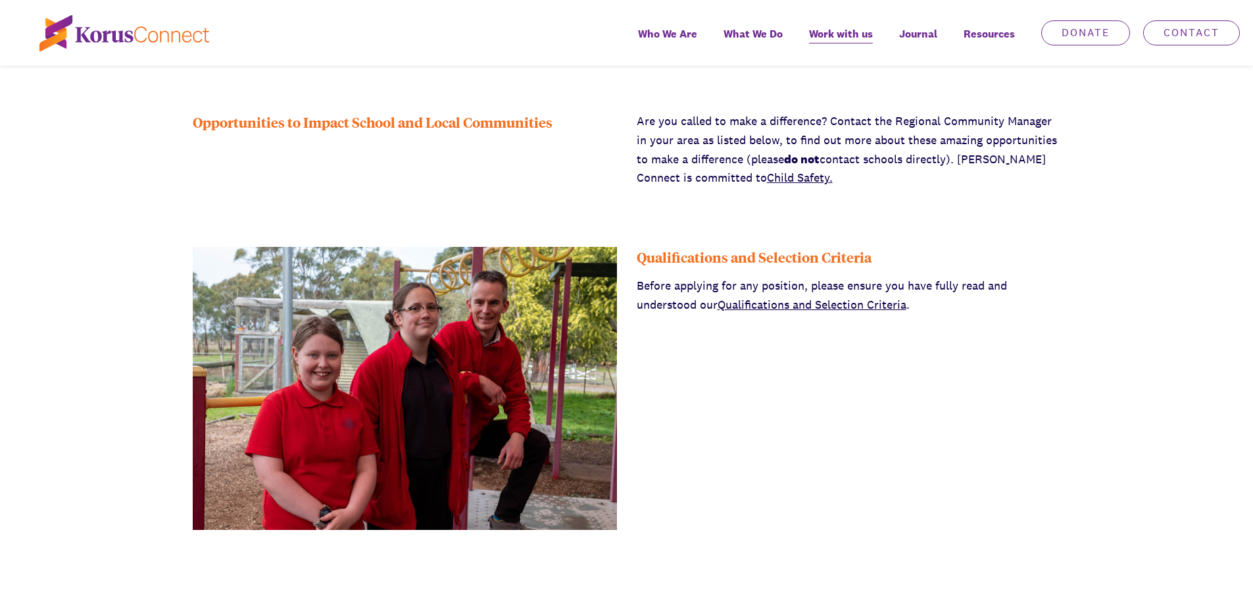
scroll to position [461, 0]
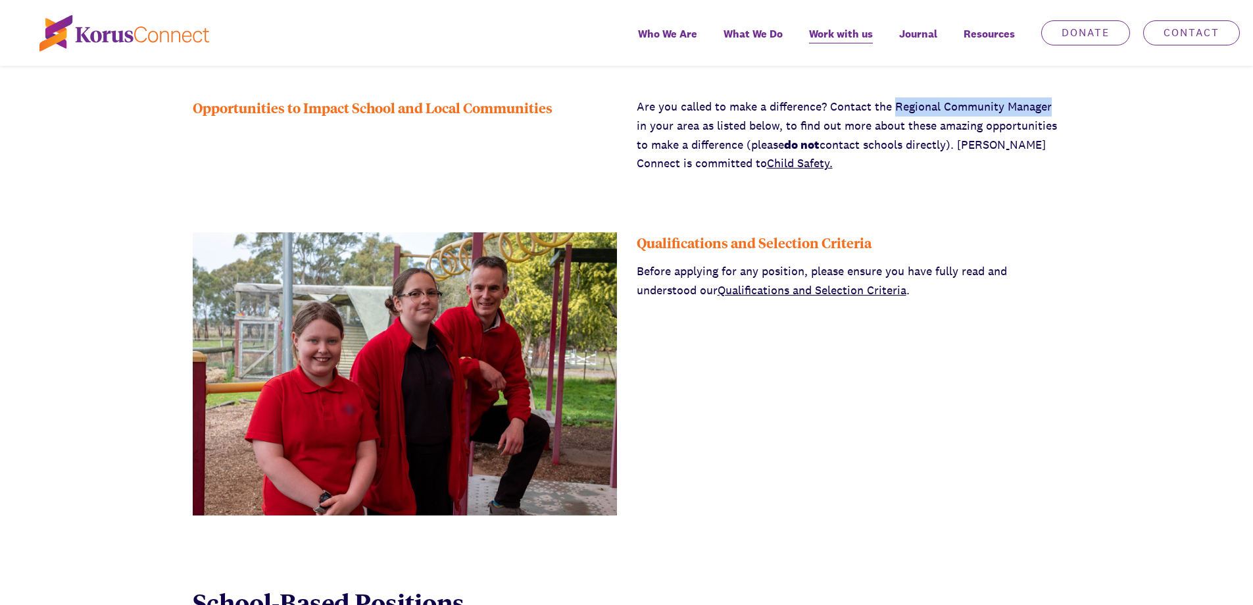
drag, startPoint x: 897, startPoint y: 107, endPoint x: 1075, endPoint y: 106, distance: 178.3
click at [1075, 106] on div "Opportunities to Impact School and Local Communities Are you called to make a d…" at bounding box center [626, 135] width 1253 height 76
copy p "Regional Community Manager"
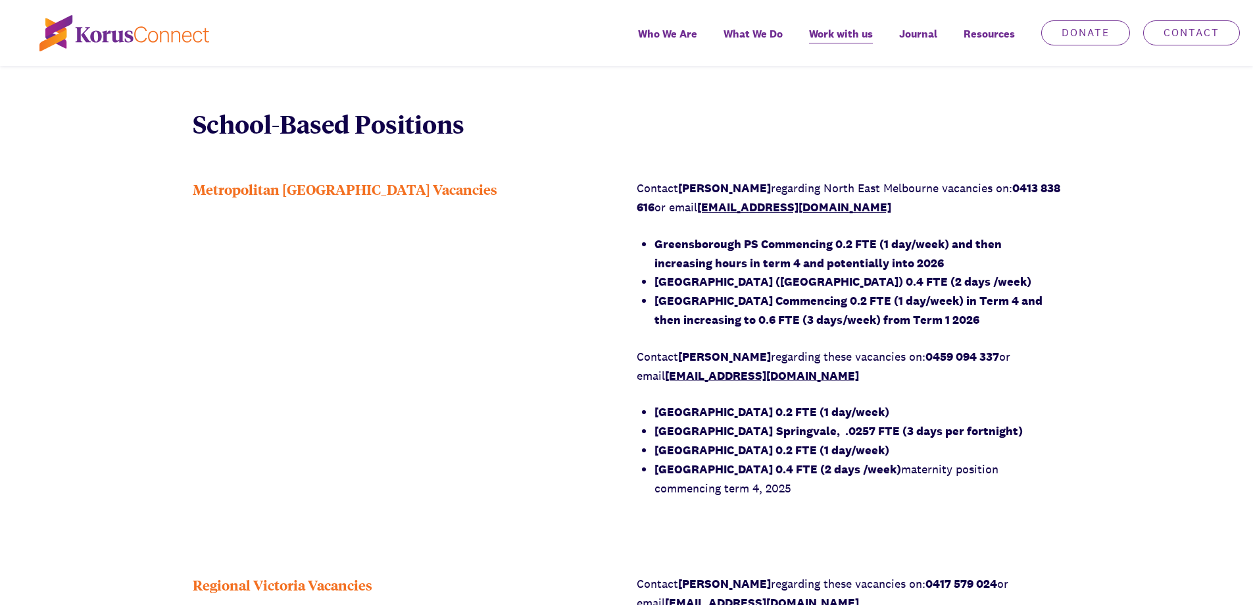
scroll to position [935, 0]
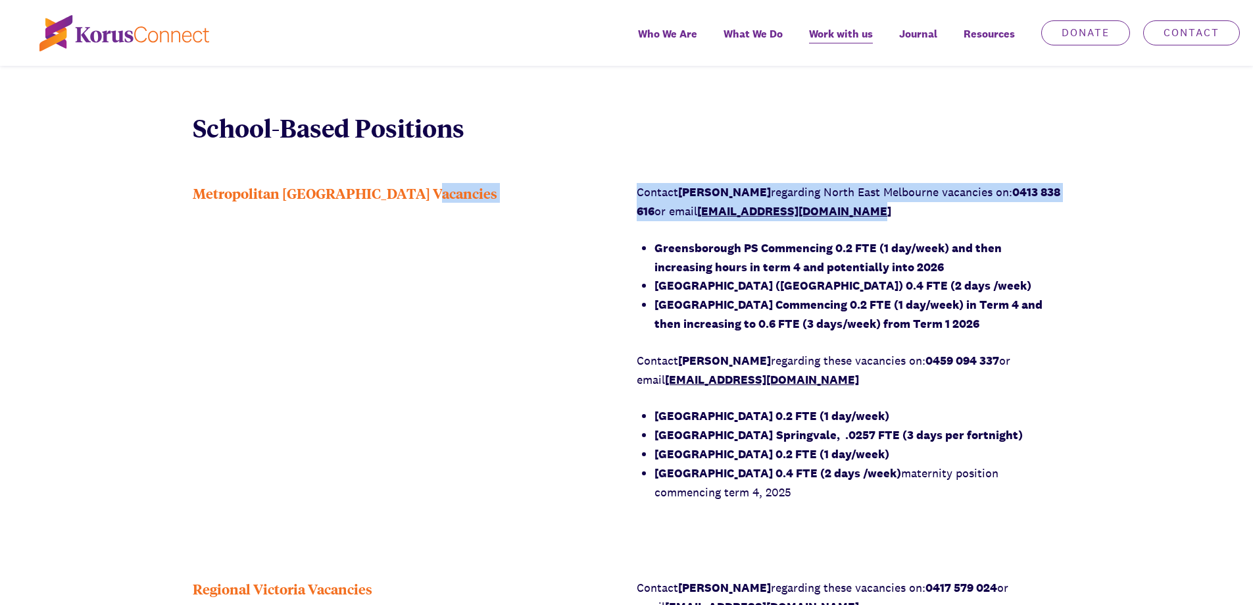
drag, startPoint x: 910, startPoint y: 209, endPoint x: 592, endPoint y: 192, distance: 318.2
click at [592, 192] on div "Metropolitan [GEOGRAPHIC_DATA] Vacancies Contact [PERSON_NAME] regarding [GEOGR…" at bounding box center [626, 351] width 1253 height 336
copy div "Contact [PERSON_NAME] regarding [GEOGRAPHIC_DATA] vacancies on: 0413 838 616 or…"
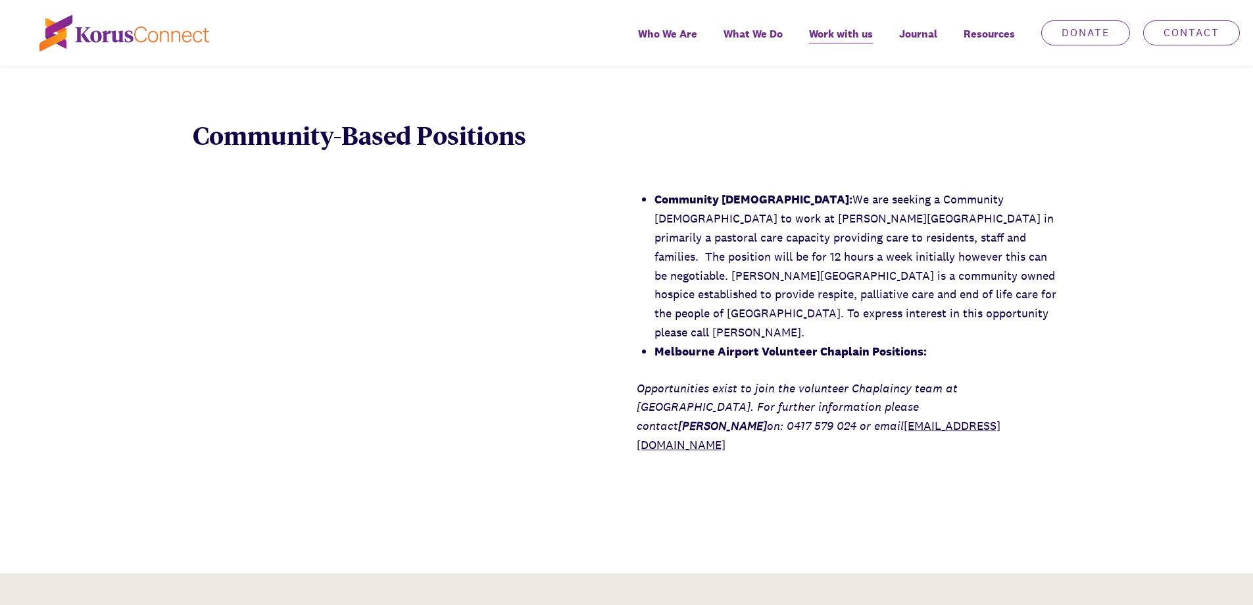
scroll to position [2046, 0]
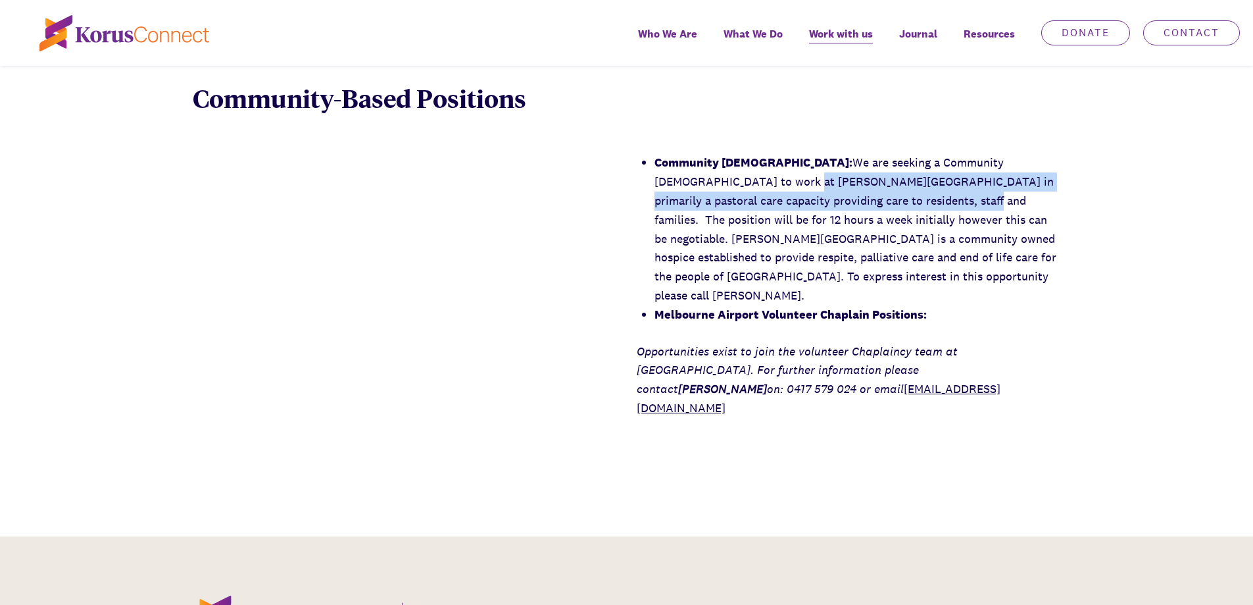
drag, startPoint x: 695, startPoint y: 187, endPoint x: 838, endPoint y: 195, distance: 143.0
click at [838, 195] on li "Community Chaplain: We are seeking a Community Chaplain to work at [PERSON_NAME…" at bounding box center [858, 228] width 407 height 151
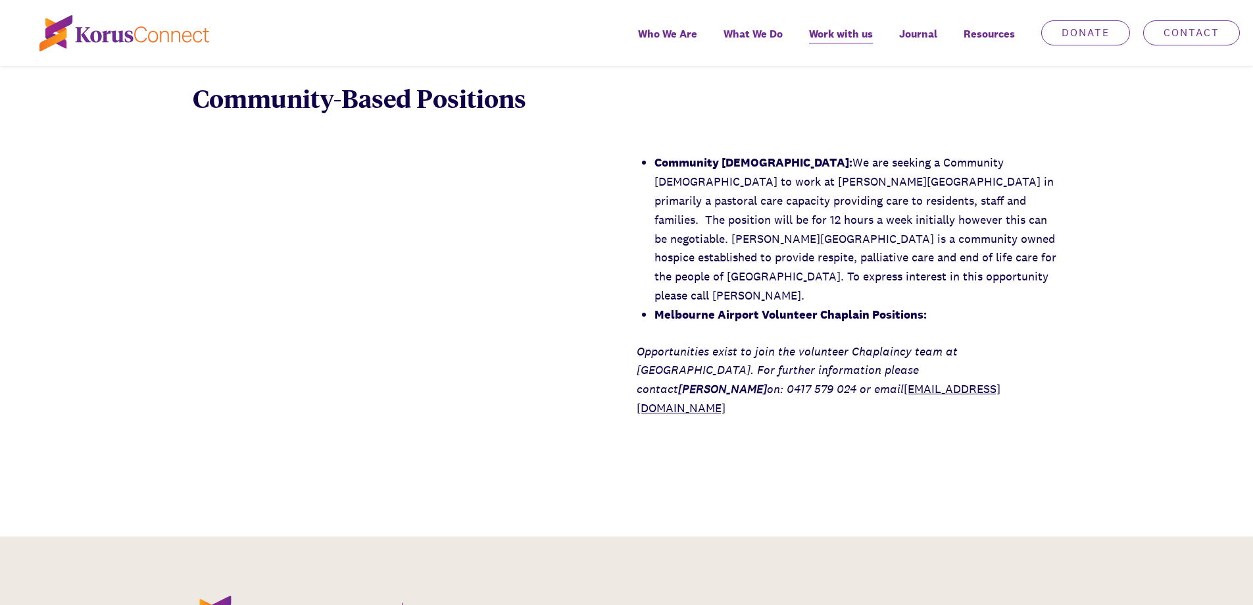
click at [847, 237] on li "Community Chaplain: We are seeking a Community Chaplain to work at [PERSON_NAME…" at bounding box center [858, 228] width 407 height 151
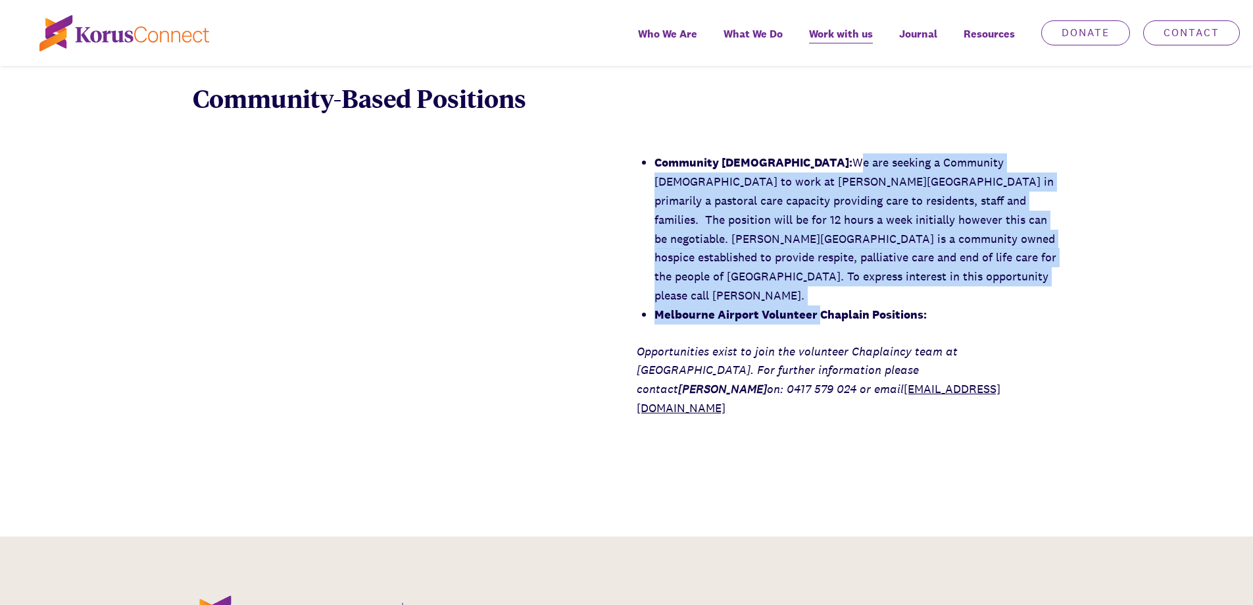
drag, startPoint x: 778, startPoint y: 161, endPoint x: 819, endPoint y: 297, distance: 142.2
click at [819, 297] on ul "Community Chaplain: We are seeking a Community Chaplain to work at [PERSON_NAME…" at bounding box center [858, 238] width 407 height 170
click at [772, 285] on li "Community Chaplain: We are seeking a Community Chaplain to work at [PERSON_NAME…" at bounding box center [858, 228] width 407 height 151
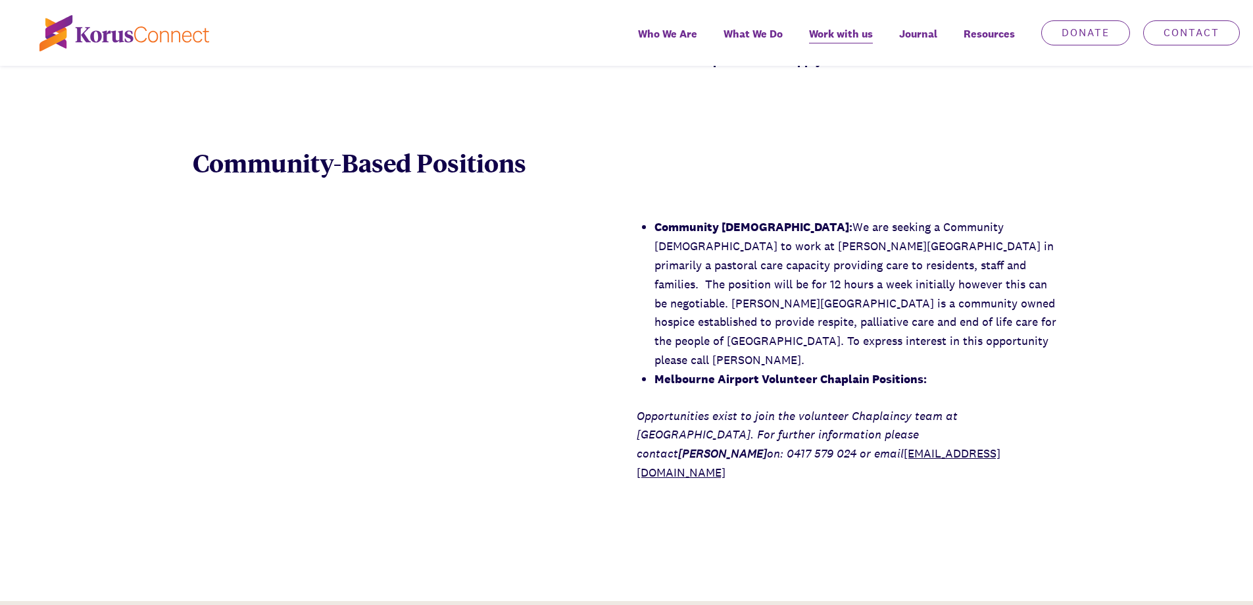
scroll to position [1980, 0]
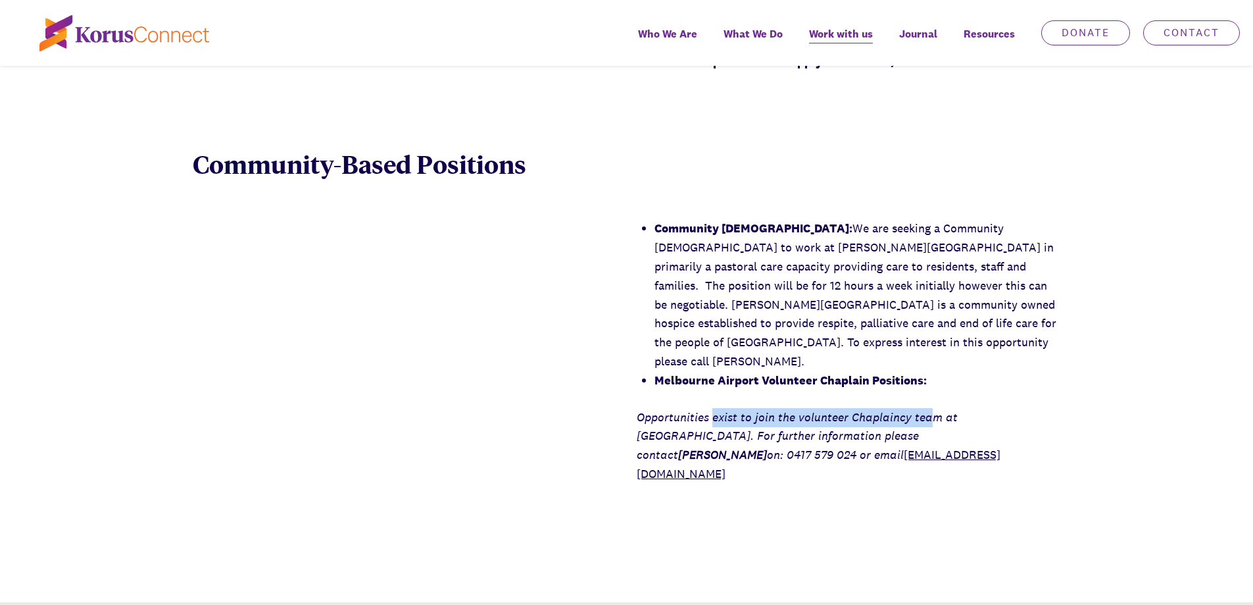
drag, startPoint x: 715, startPoint y: 401, endPoint x: 932, endPoint y: 401, distance: 217.8
click at [932, 409] on em "Opportunities exist to join the volunteer Chaplaincy team at [GEOGRAPHIC_DATA].…" at bounding box center [797, 435] width 321 height 53
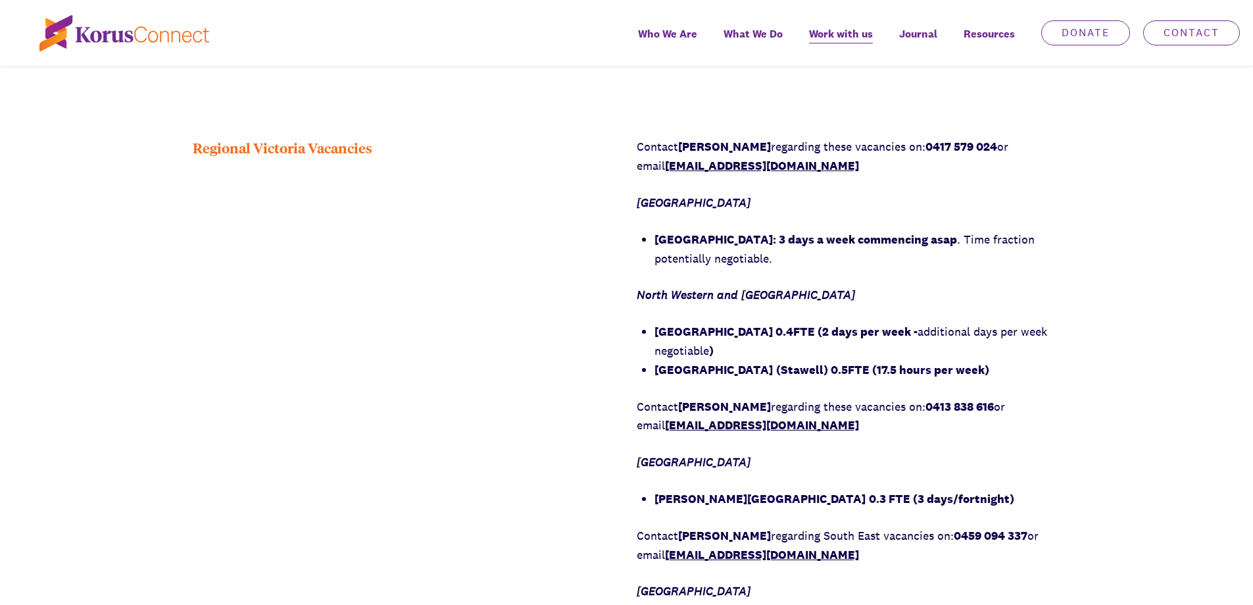
scroll to position [1353, 0]
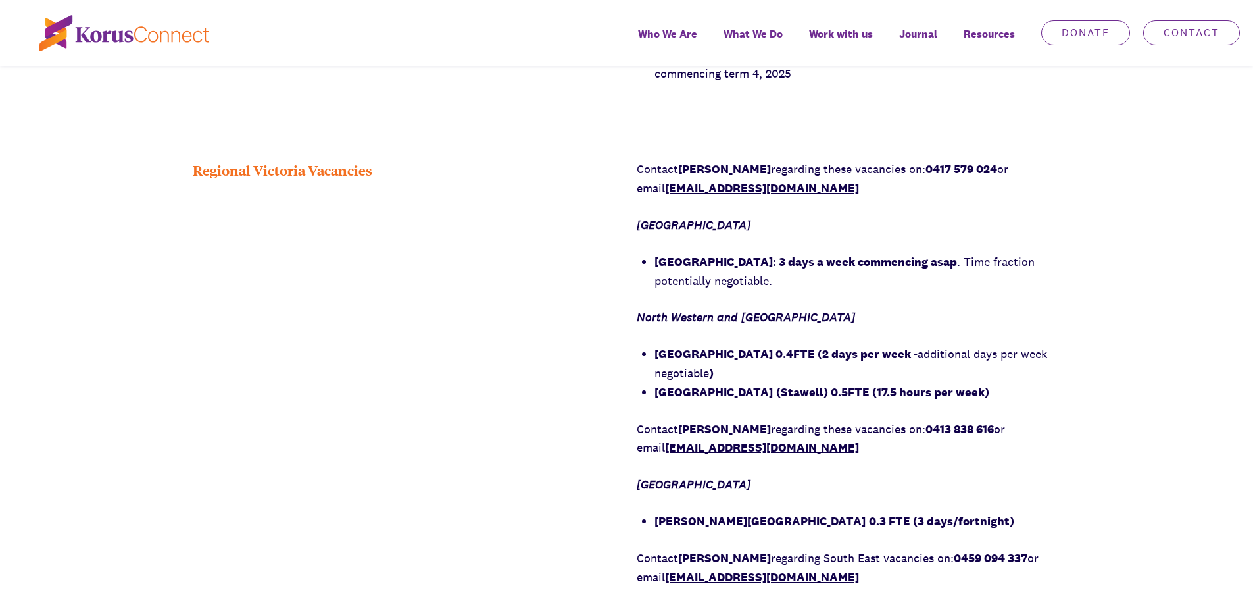
drag, startPoint x: 749, startPoint y: 261, endPoint x: 970, endPoint y: 263, distance: 221.1
click at [957, 263] on strong "[GEOGRAPHIC_DATA]: 3 days a week commencing asap" at bounding box center [806, 261] width 303 height 15
